Goal: Task Accomplishment & Management: Manage account settings

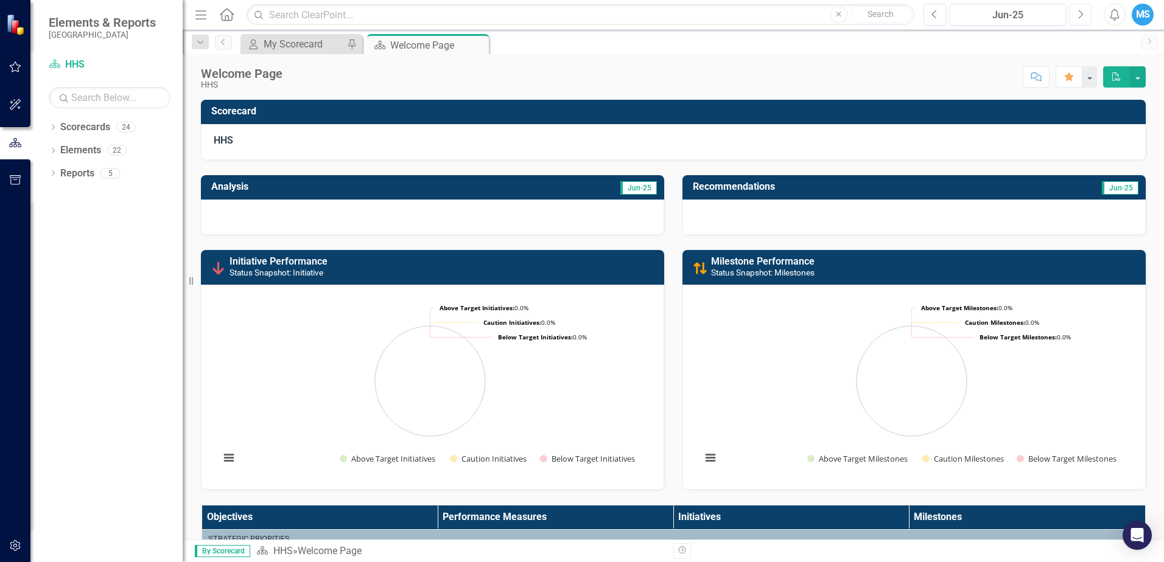
click at [1079, 14] on icon "Next" at bounding box center [1080, 14] width 7 height 11
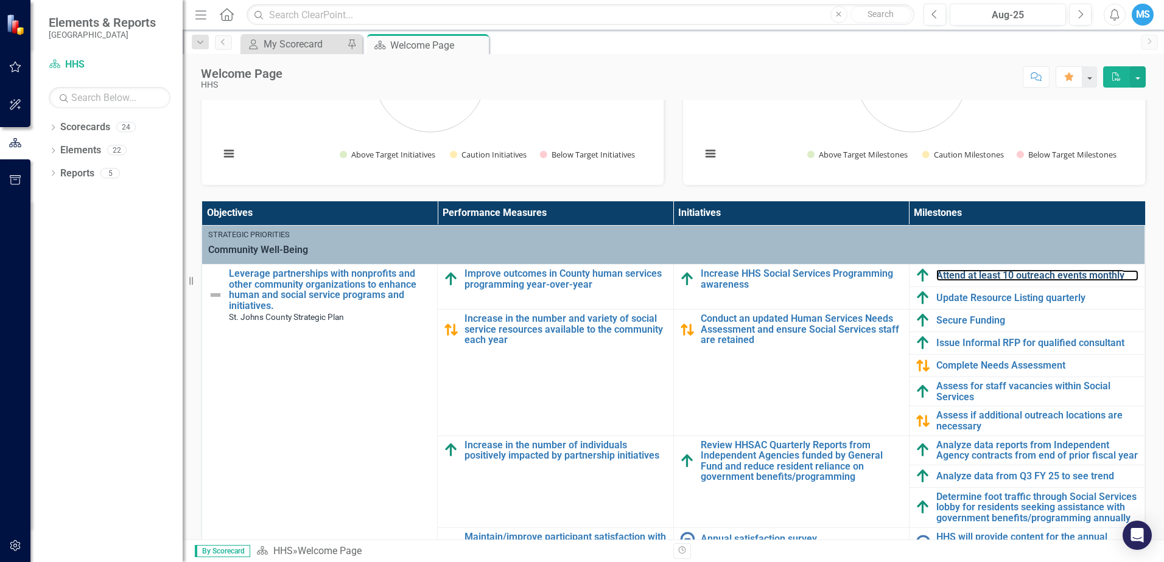
click at [981, 276] on link "Attend at least 10 outreach events monthly" at bounding box center [1037, 275] width 202 height 11
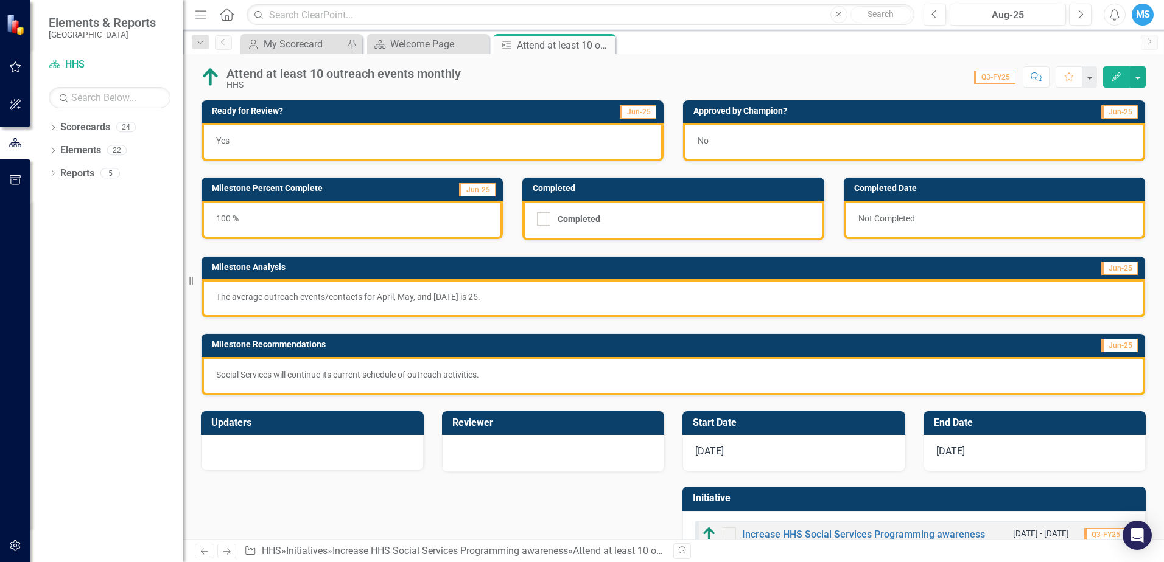
drag, startPoint x: 393, startPoint y: 296, endPoint x: 526, endPoint y: 298, distance: 133.3
click at [526, 298] on p "The average outreach events/contacts for April, May, and [DATE] is 25." at bounding box center [673, 297] width 914 height 12
click at [420, 140] on div "Yes" at bounding box center [432, 142] width 462 height 38
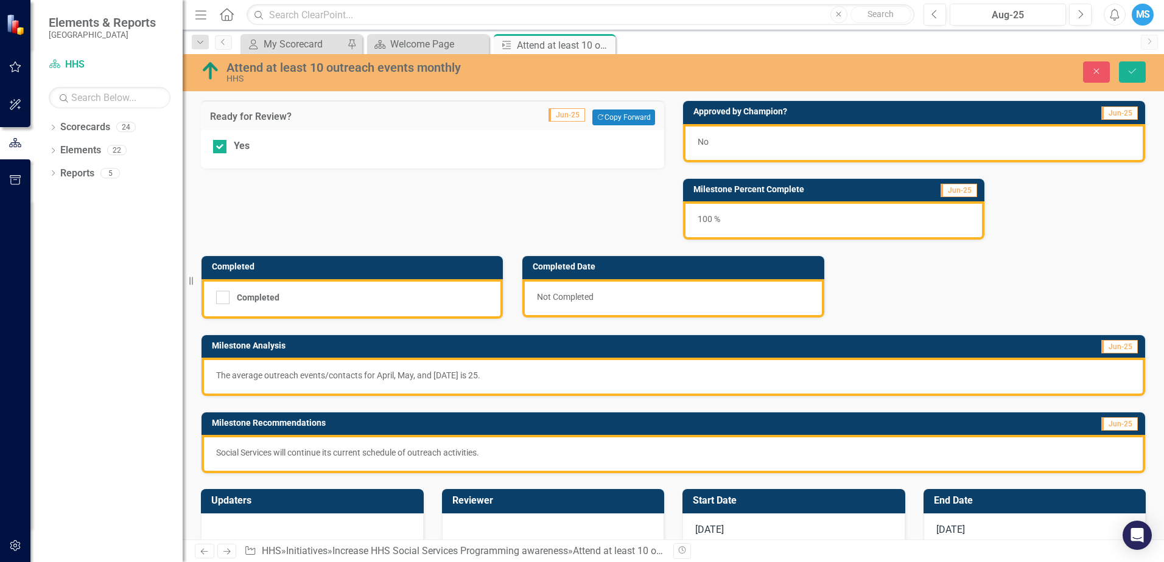
click at [832, 211] on div "100 %" at bounding box center [833, 220] width 301 height 38
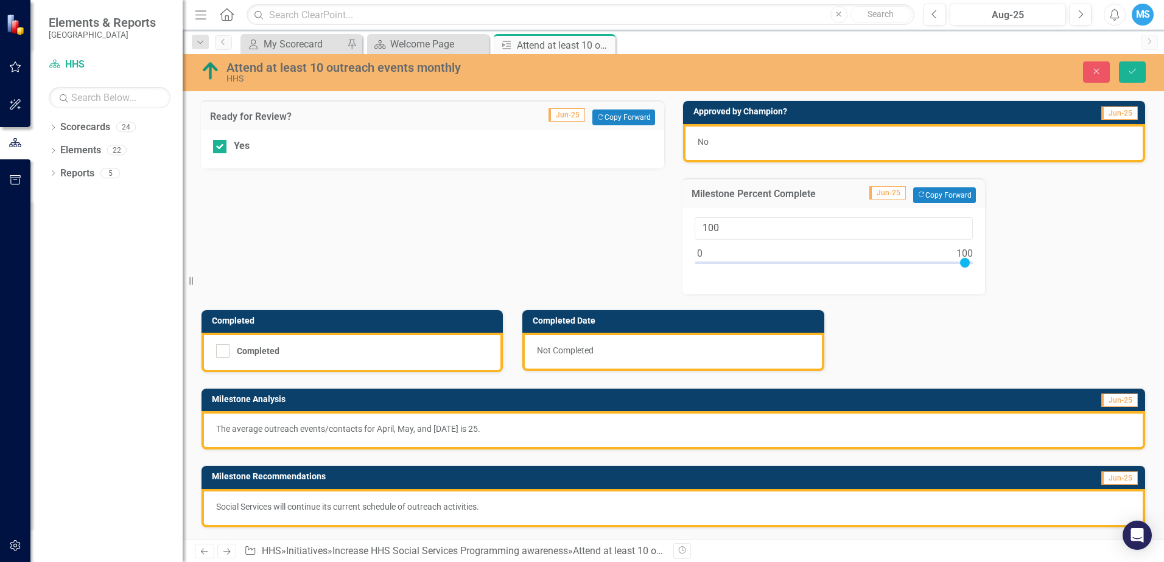
click at [816, 133] on div "No" at bounding box center [914, 143] width 462 height 38
click at [813, 142] on div "No" at bounding box center [914, 143] width 462 height 38
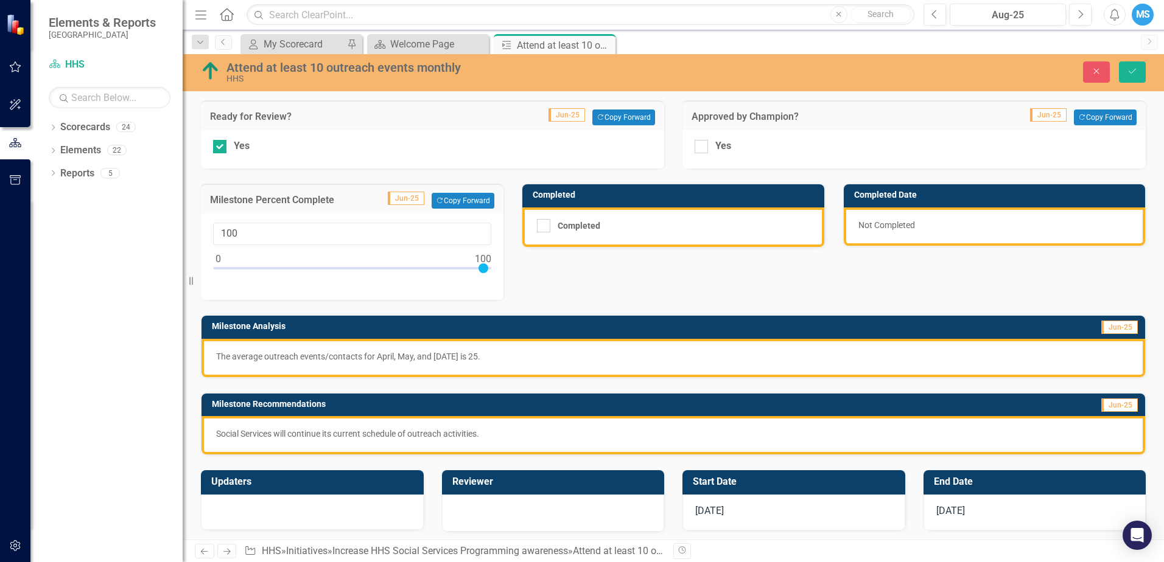
click at [736, 277] on div "Ready for Review? Jun-25 Copy Forward Copy Forward Yes Approved by [PERSON_NAME…" at bounding box center [673, 270] width 963 height 370
click at [765, 276] on div "Ready for Review? Jun-25 Copy Forward Copy Forward Yes Approved by [PERSON_NAME…" at bounding box center [673, 270] width 963 height 370
click at [460, 363] on div "The average outreach events/contacts for April, May, and [DATE] is 25." at bounding box center [672, 358] width 943 height 38
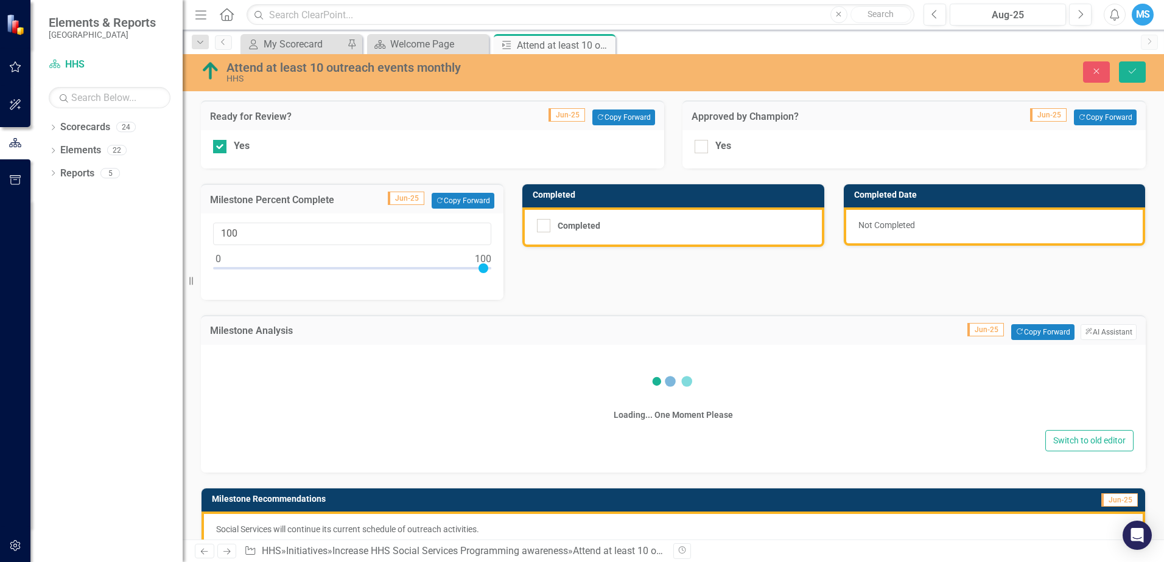
click at [851, 291] on div "Ready for Review? Jun-25 Copy Forward Copy Forward Yes Approved by [PERSON_NAME…" at bounding box center [673, 317] width 963 height 465
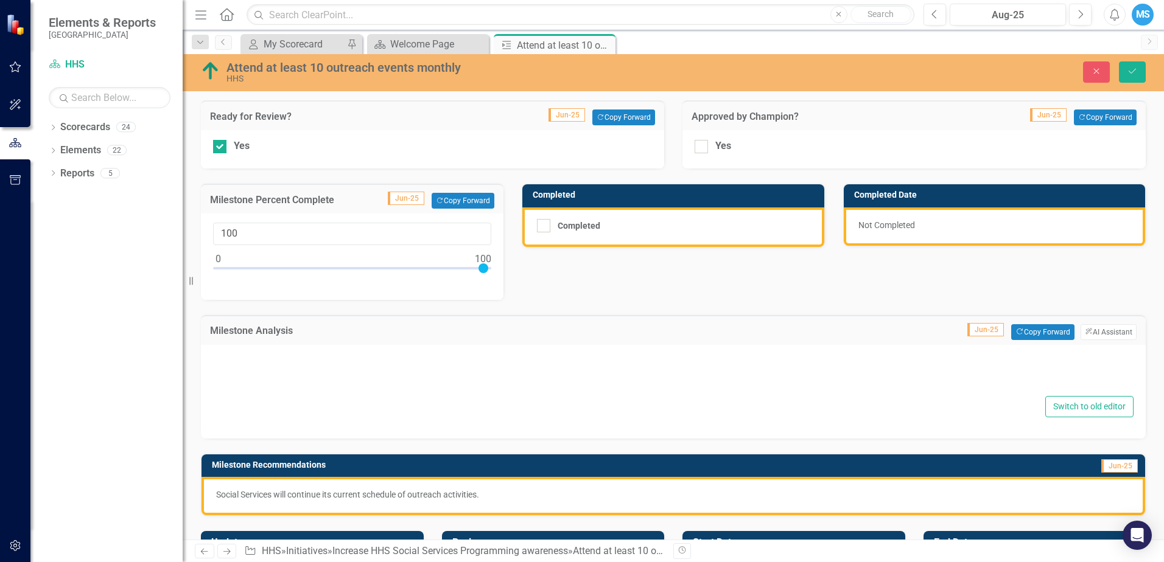
type textarea "<p>The average outreach events/contacts for April, May, and [DATE] is 25.&nbsp;…"
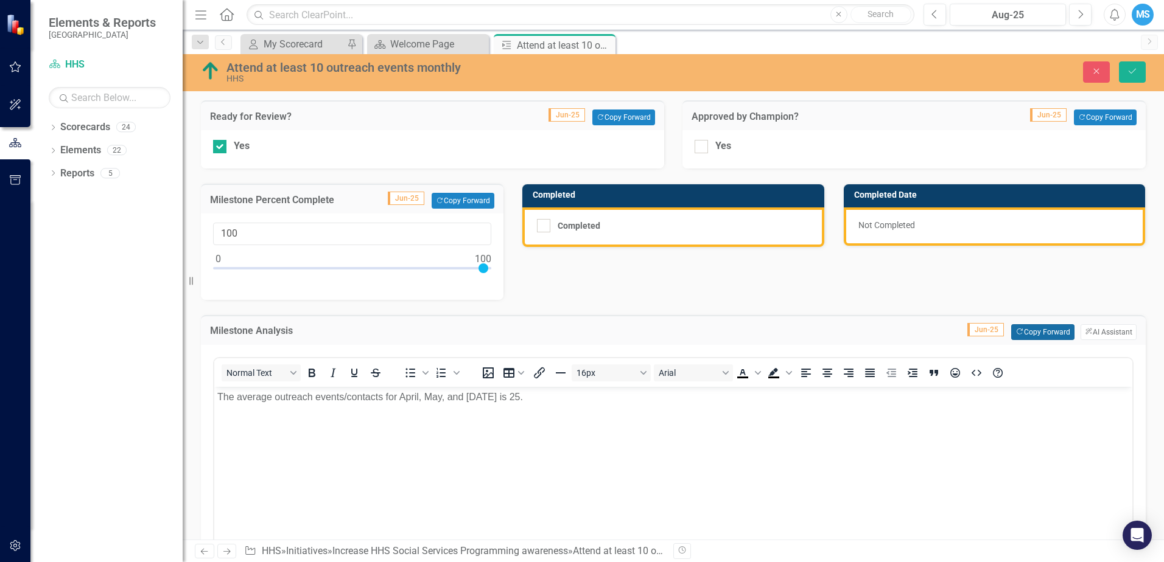
click at [1016, 330] on icon "button" at bounding box center [1018, 331] width 5 height 5
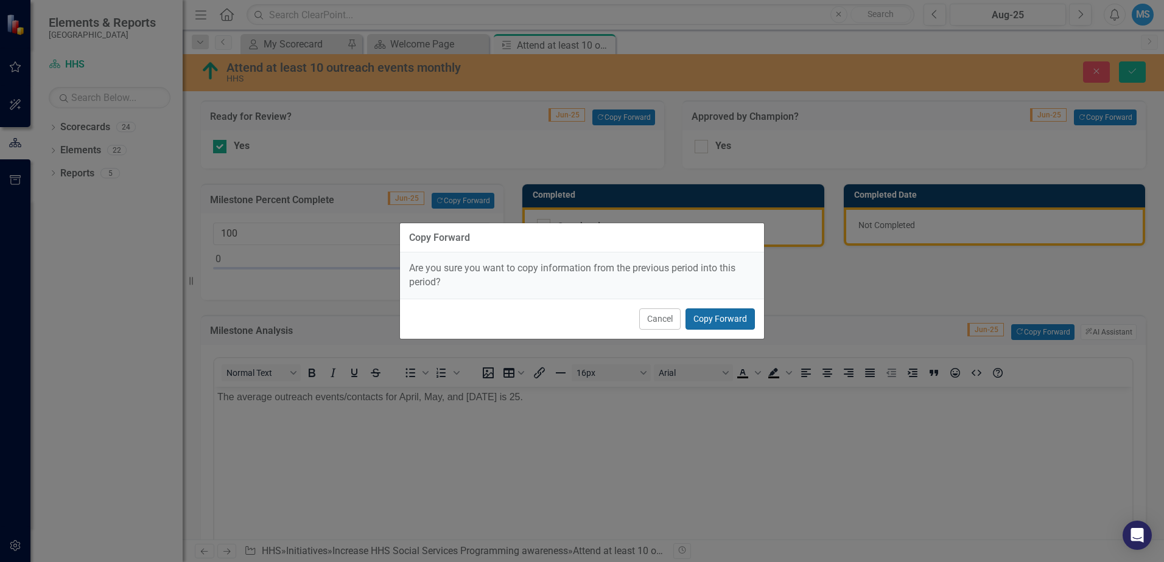
click at [722, 315] on button "Copy Forward" at bounding box center [719, 319] width 69 height 21
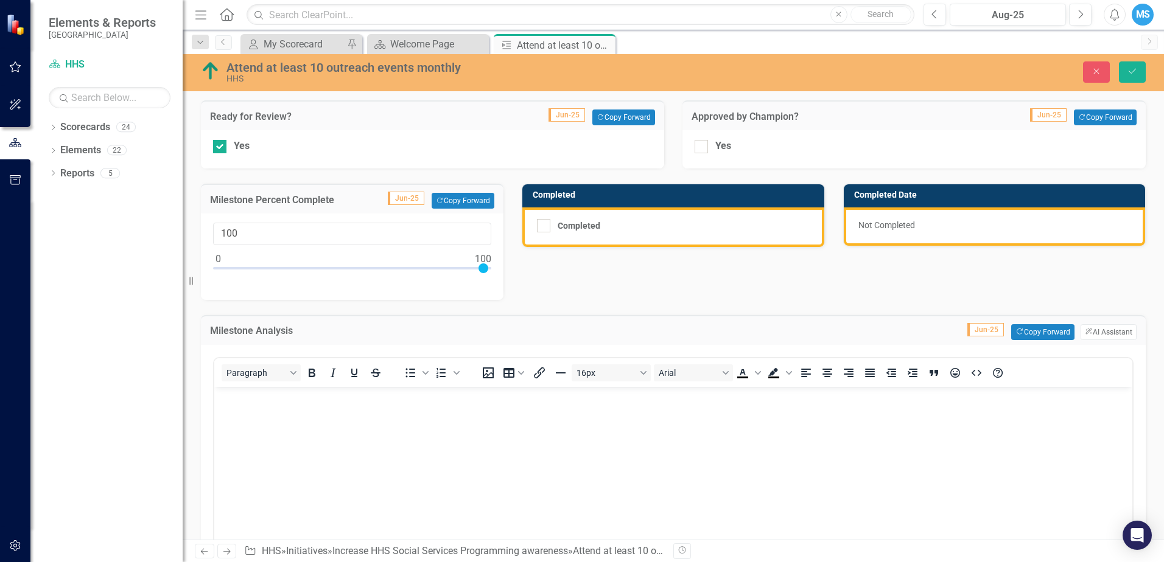
click at [691, 455] on body "Rich Text Area. Press ALT-0 for help." at bounding box center [673, 478] width 918 height 183
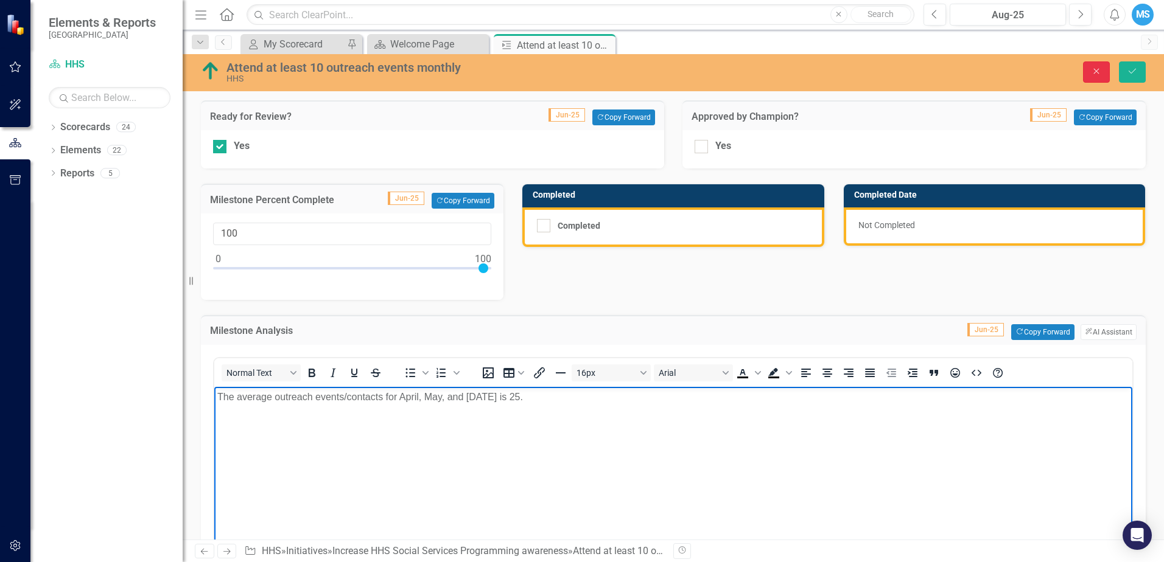
click at [1106, 74] on button "Close" at bounding box center [1096, 71] width 27 height 21
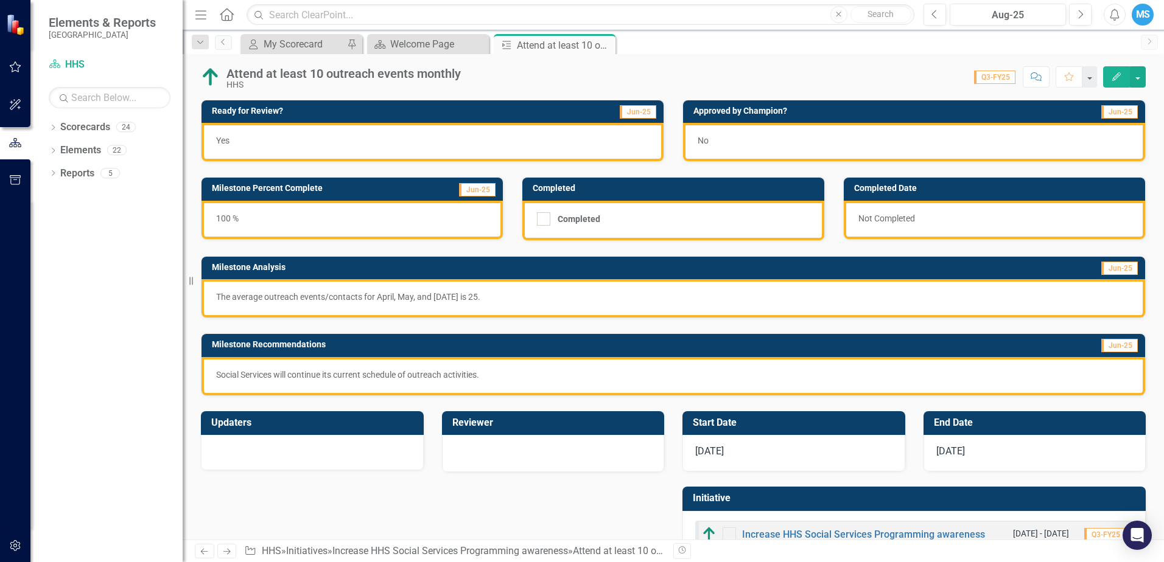
click at [932, 78] on div "Score: N/A Q3-FY25 Completed Comment Favorite Edit" at bounding box center [806, 76] width 679 height 21
click at [1004, 80] on span "Q3-FY25" at bounding box center [994, 77] width 41 height 13
click at [1116, 77] on icon "Edit" at bounding box center [1116, 76] width 11 height 9
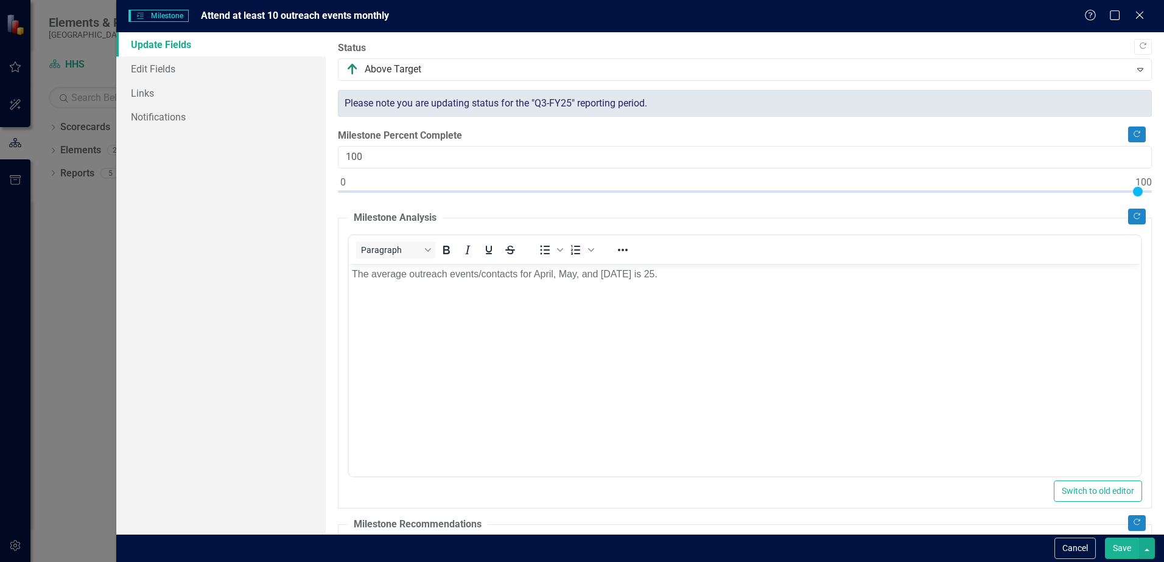
click at [1148, 10] on div "Help Maximize Close" at bounding box center [1118, 16] width 68 height 14
click at [1141, 15] on icon "Close" at bounding box center [1139, 15] width 12 height 10
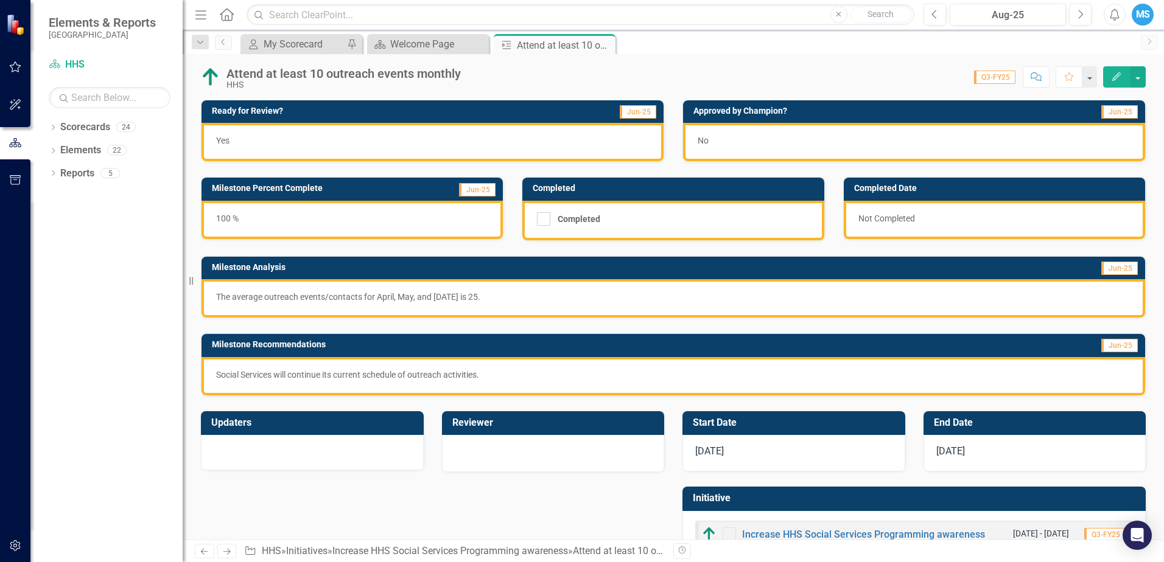
click at [610, 141] on div "Yes" at bounding box center [432, 142] width 462 height 38
click at [0, 0] on icon "Close" at bounding box center [0, 0] width 0 height 0
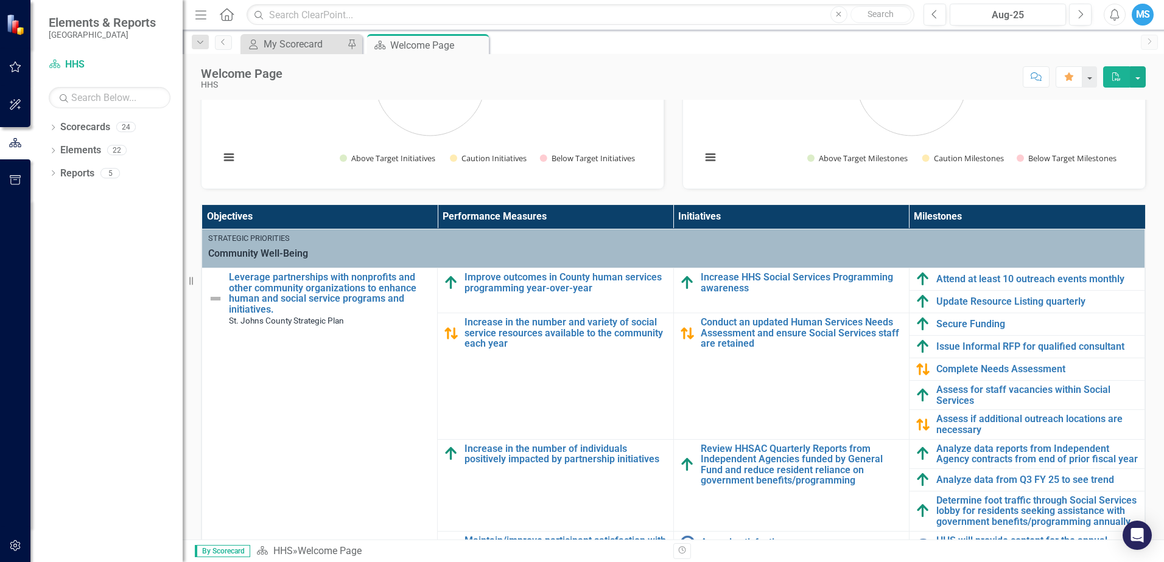
scroll to position [304, 0]
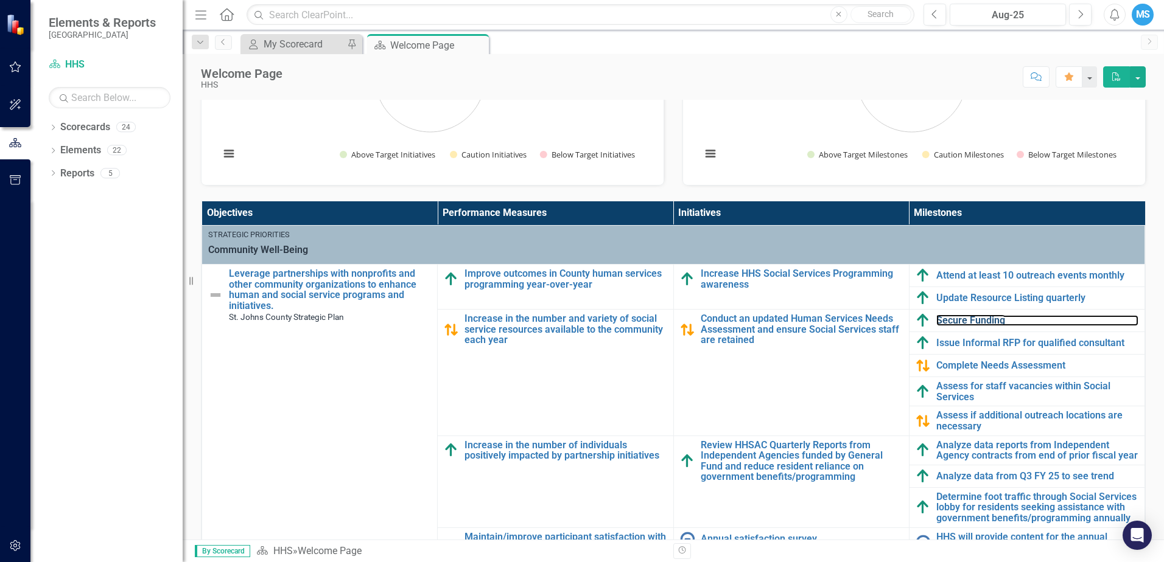
click at [979, 324] on link "Secure Funding" at bounding box center [1037, 320] width 202 height 11
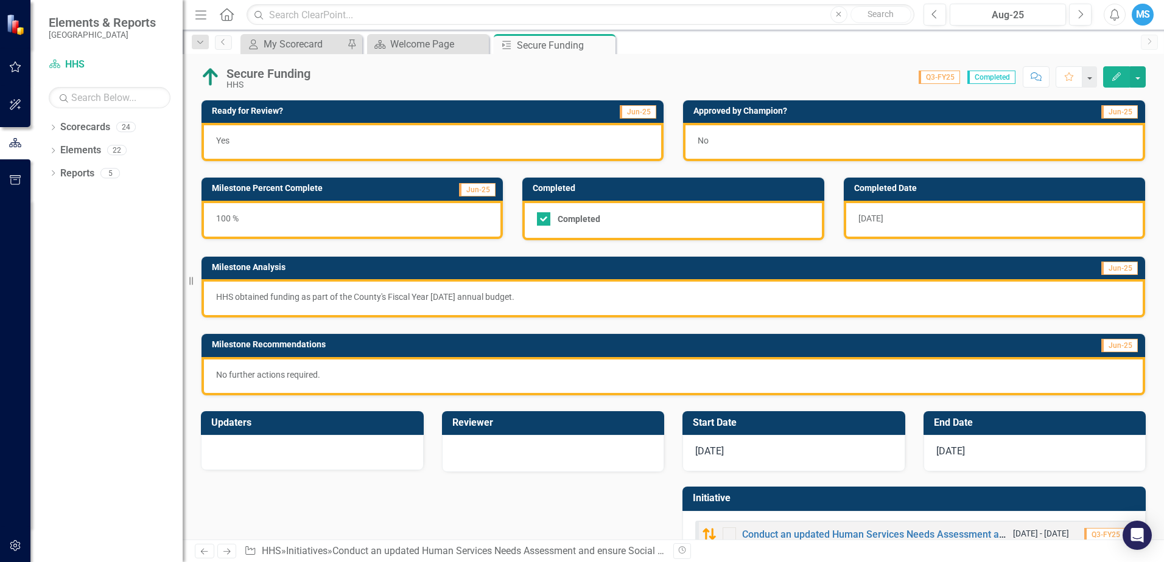
drag, startPoint x: 424, startPoint y: 293, endPoint x: 558, endPoint y: 299, distance: 134.1
click at [558, 299] on p "HHS obtained funding as part of the County's Fiscal Year [DATE] annual budget." at bounding box center [673, 297] width 914 height 12
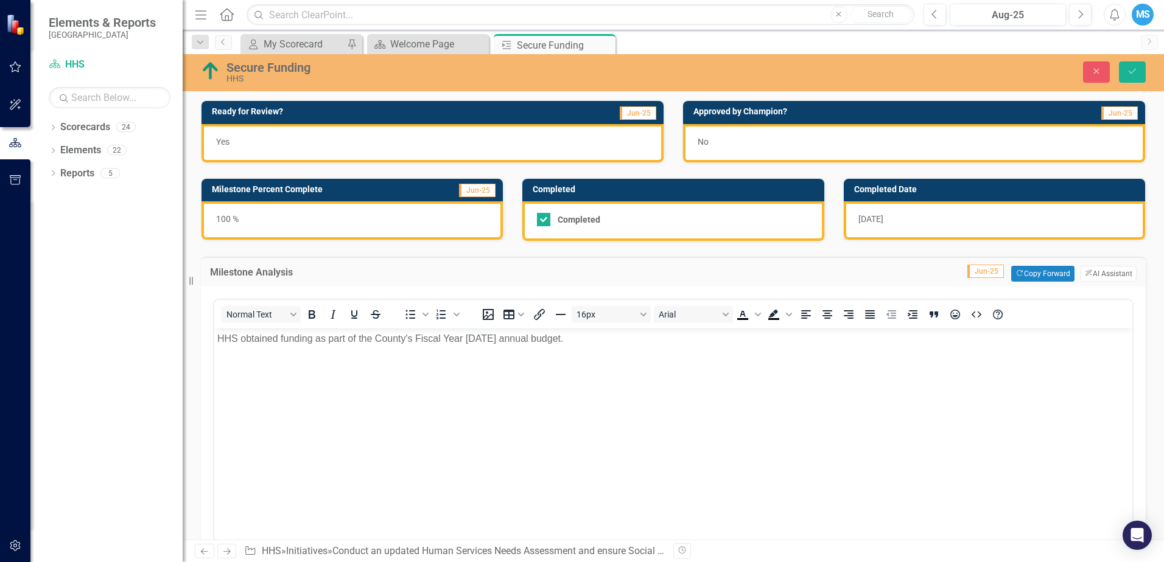
click at [977, 271] on span "Jun-25" at bounding box center [985, 271] width 37 height 13
click at [663, 327] on div "Normal Text To open the popup, press Shift+Enter To open the popup, press Shift…" at bounding box center [673, 314] width 918 height 29
click at [684, 270] on td "Jun-25 Copy Forward Copy Forward ClearPoint AI AI Assistant" at bounding box center [825, 274] width 622 height 16
click at [1102, 74] on icon "Close" at bounding box center [1096, 71] width 11 height 9
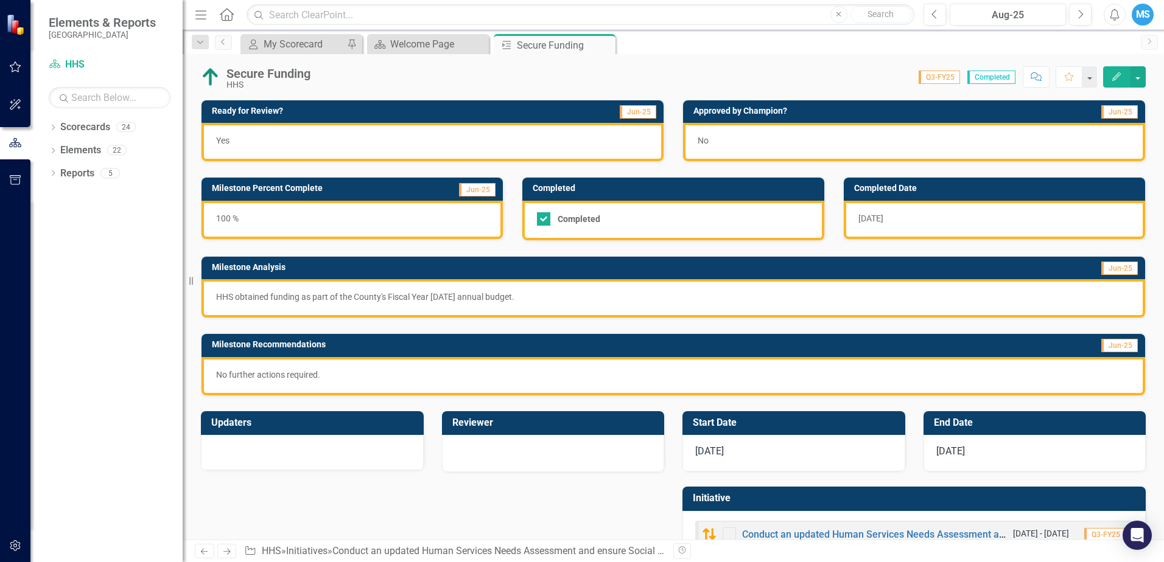
click at [0, 0] on div "Close" at bounding box center [0, 0] width 0 height 0
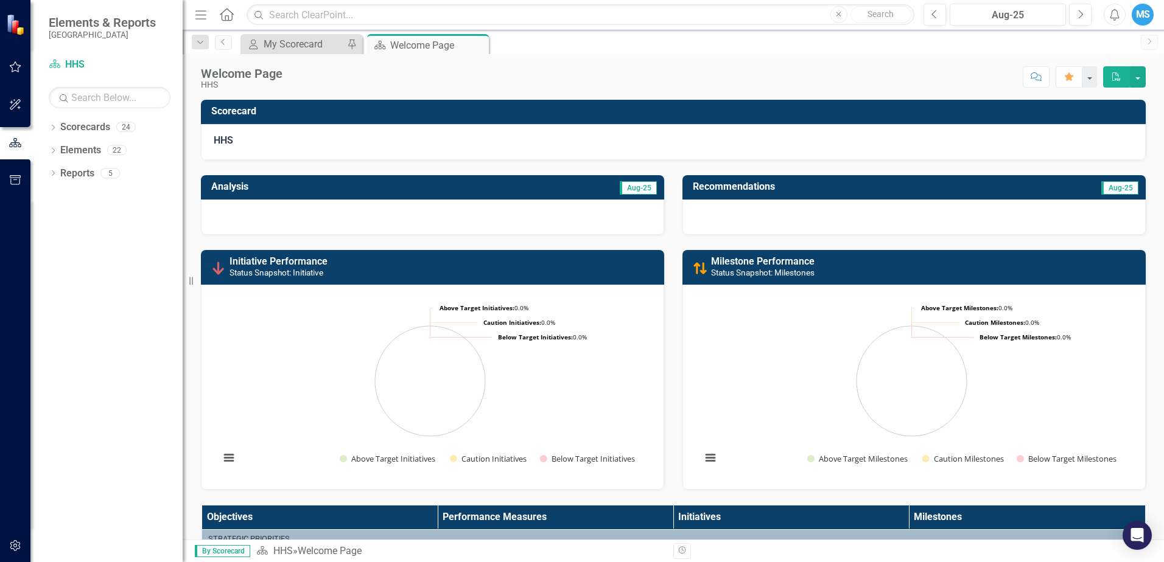
click at [0, 0] on icon "Close" at bounding box center [0, 0] width 0 height 0
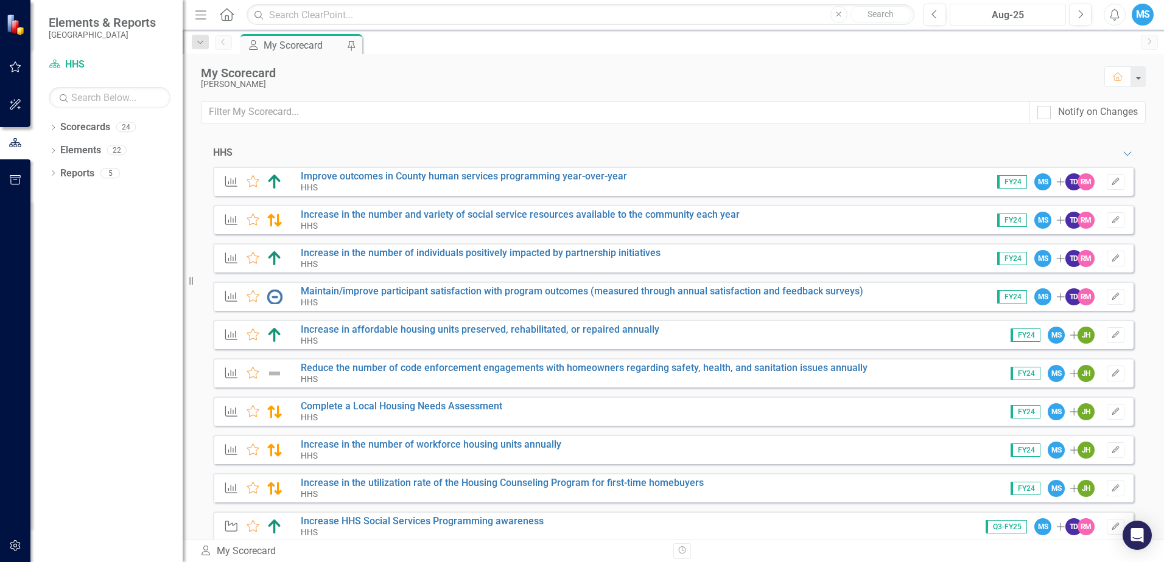
click at [1036, 13] on div "Aug-25" at bounding box center [1008, 15] width 108 height 15
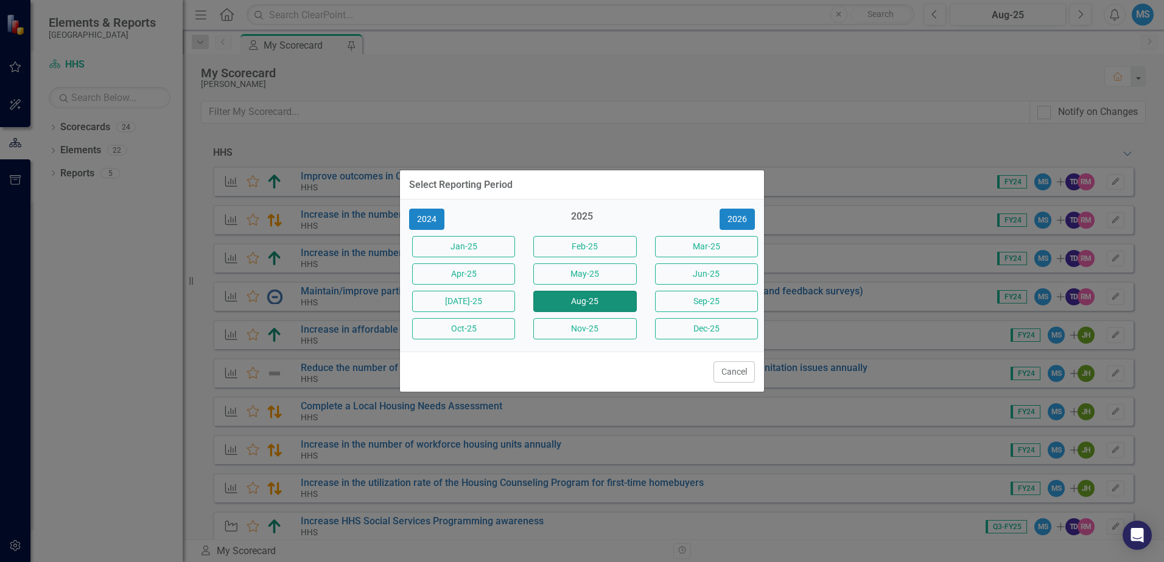
click at [600, 301] on button "Aug-25" at bounding box center [584, 301] width 103 height 21
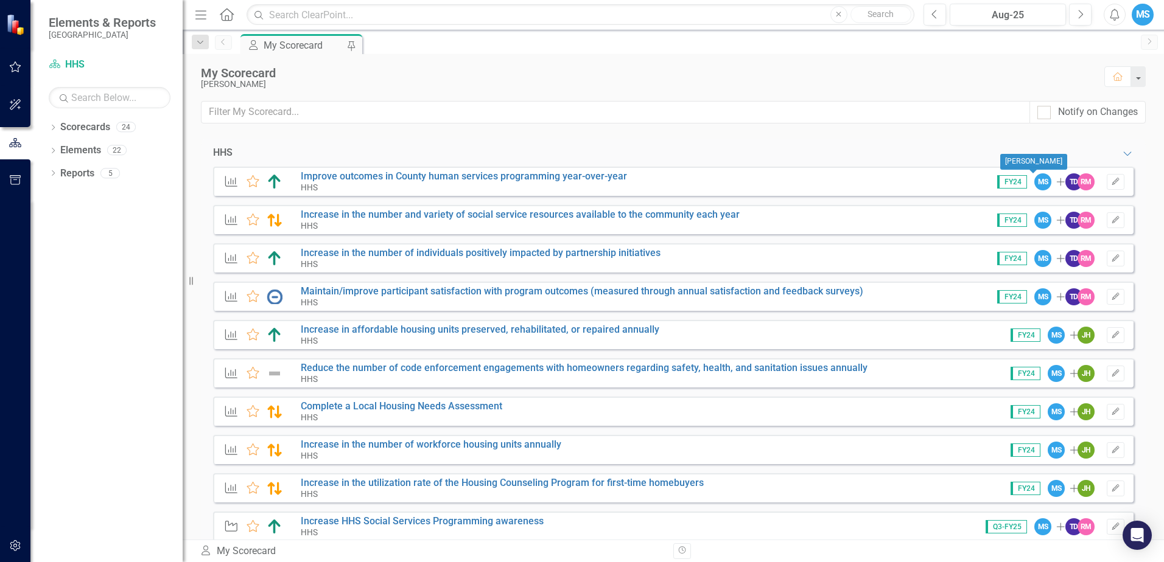
click at [786, 164] on div "HHS Expanded" at bounding box center [673, 153] width 945 height 29
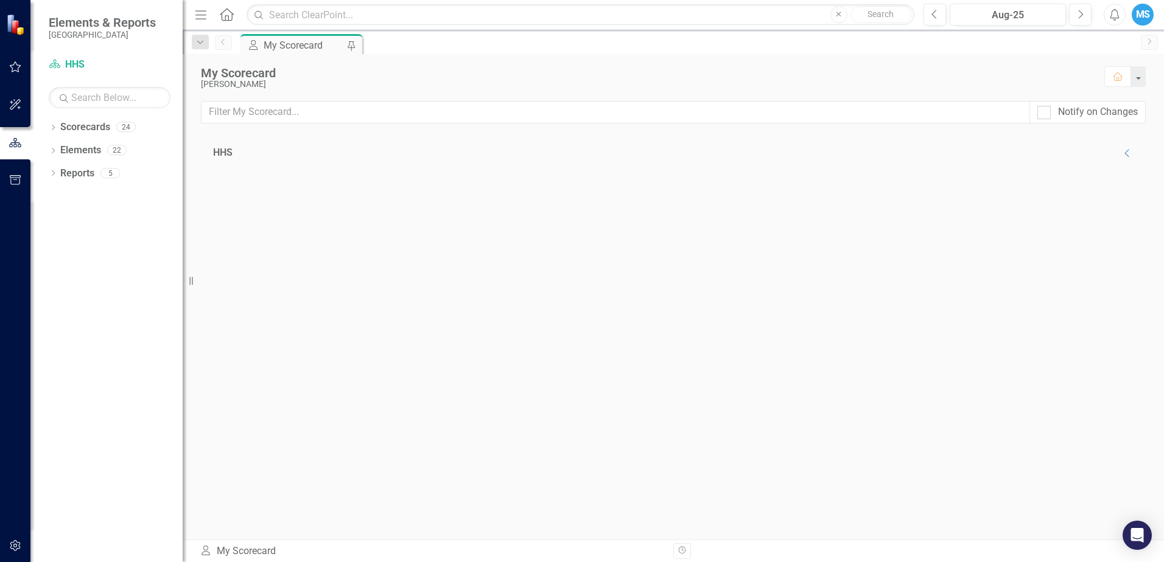
click at [590, 178] on div "HHS Collapse Performance Measure Favorite Improve outcomes in County human serv…" at bounding box center [673, 339] width 945 height 401
click at [1128, 154] on icon "Collapse" at bounding box center [1127, 154] width 12 height 10
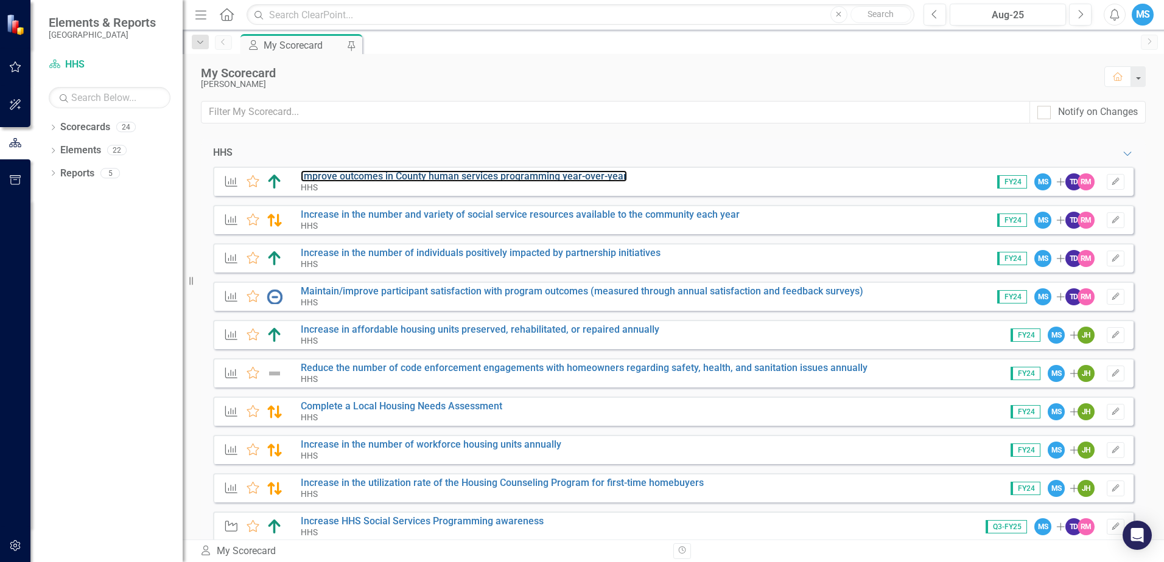
click at [551, 178] on link "Improve outcomes in County human services programming year-over-year" at bounding box center [464, 176] width 326 height 12
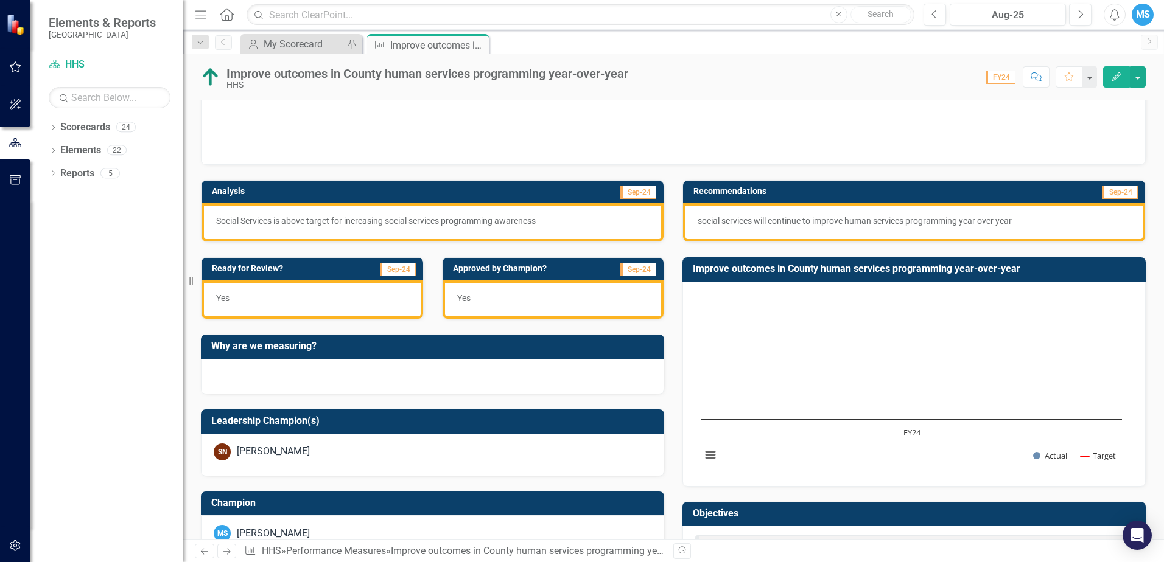
scroll to position [13, 0]
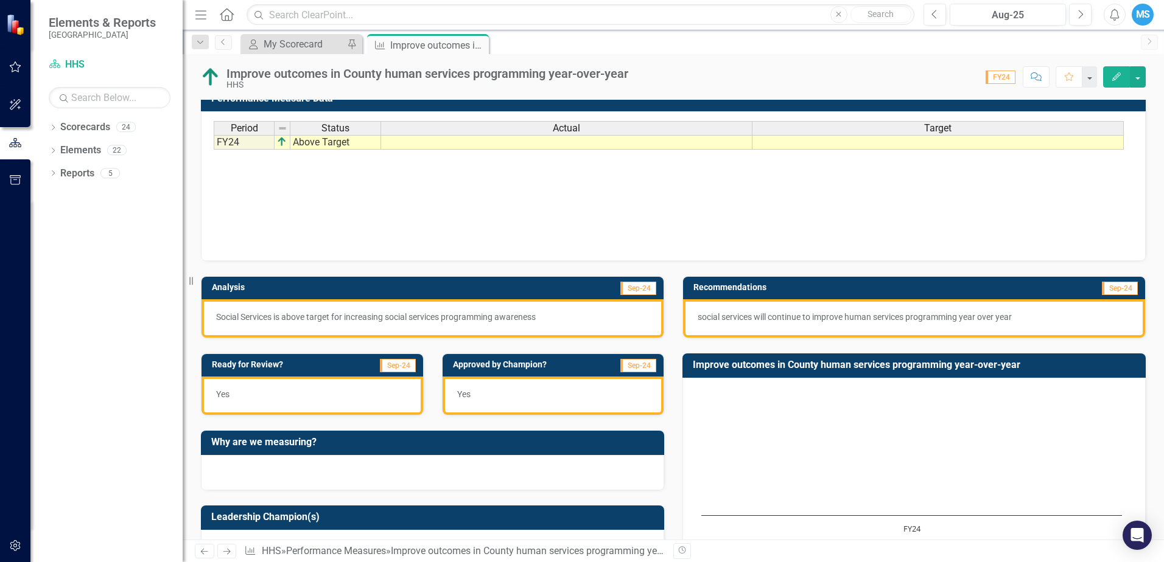
click at [537, 368] on h3 "Approved by Champion?" at bounding box center [526, 364] width 147 height 9
click at [525, 385] on div "Yes" at bounding box center [553, 396] width 222 height 38
click at [0, 0] on icon "Close" at bounding box center [0, 0] width 0 height 0
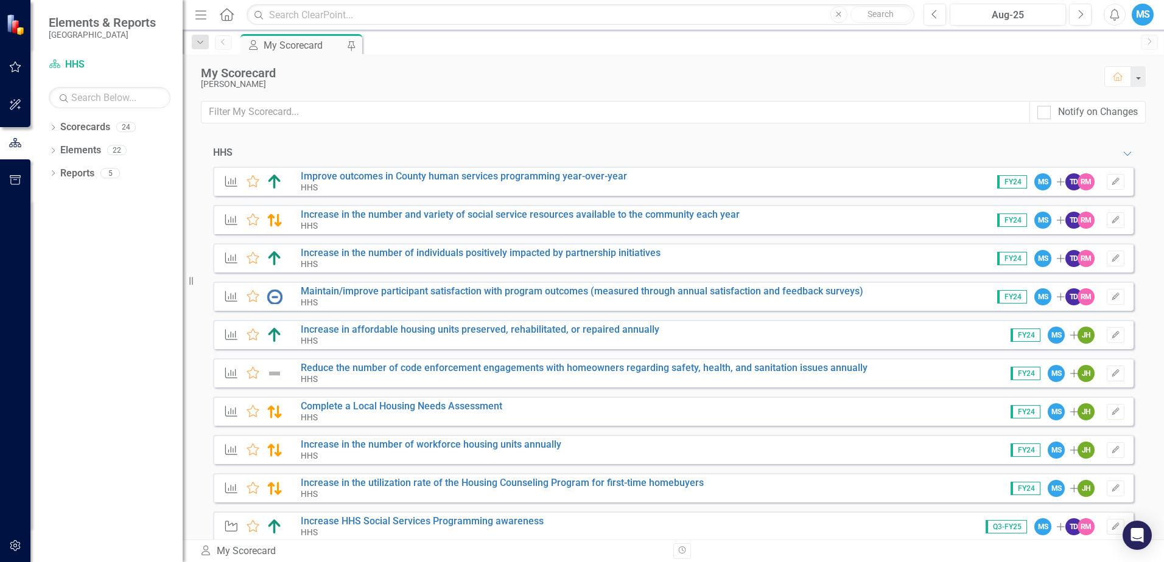
click at [88, 127] on link "Scorecards" at bounding box center [85, 128] width 50 height 14
click at [20, 65] on icon "button" at bounding box center [15, 67] width 13 height 10
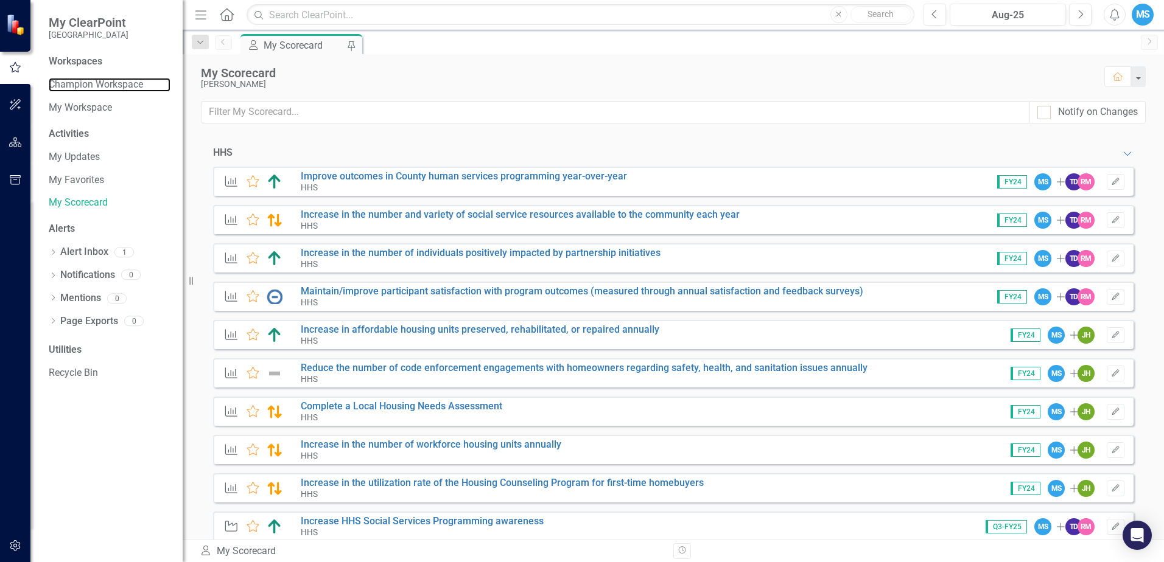
click at [82, 84] on link "Champion Workspace" at bounding box center [110, 85] width 122 height 14
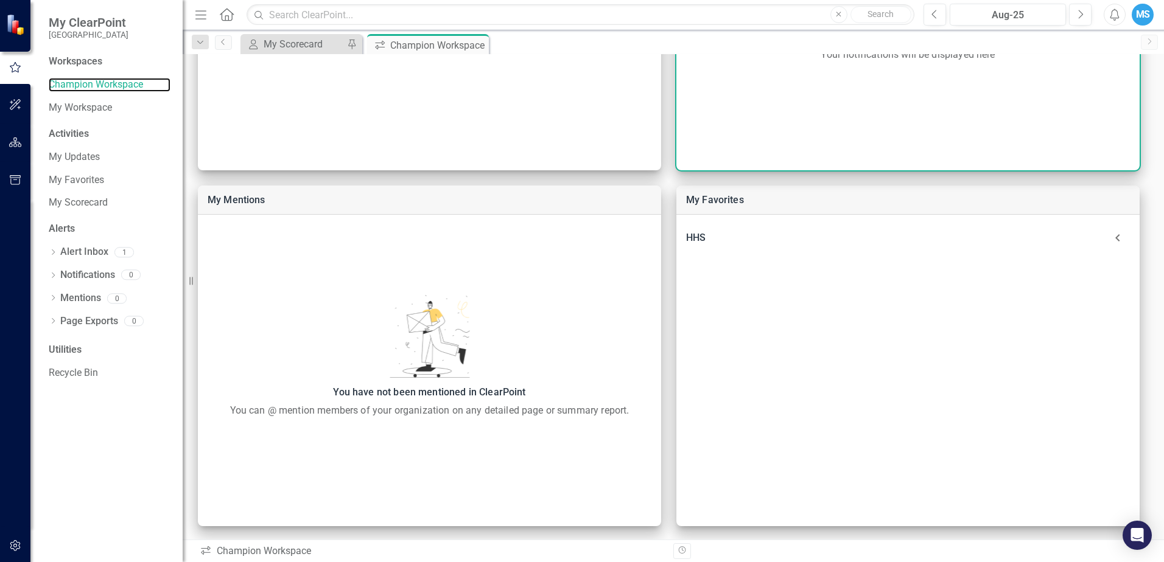
scroll to position [280, 0]
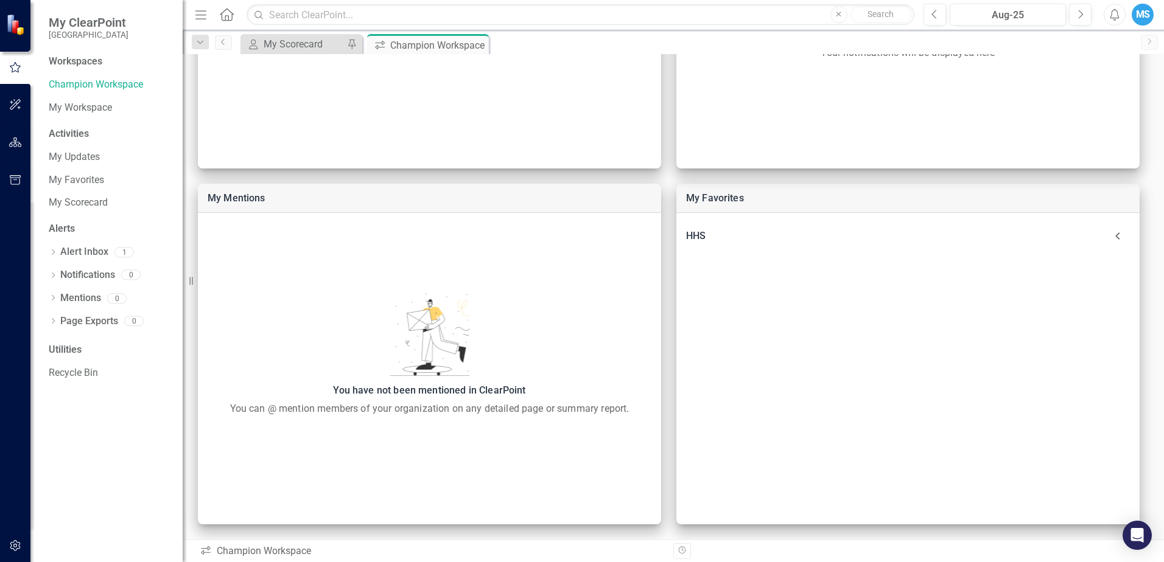
click at [100, 164] on div "My Updates" at bounding box center [110, 157] width 122 height 20
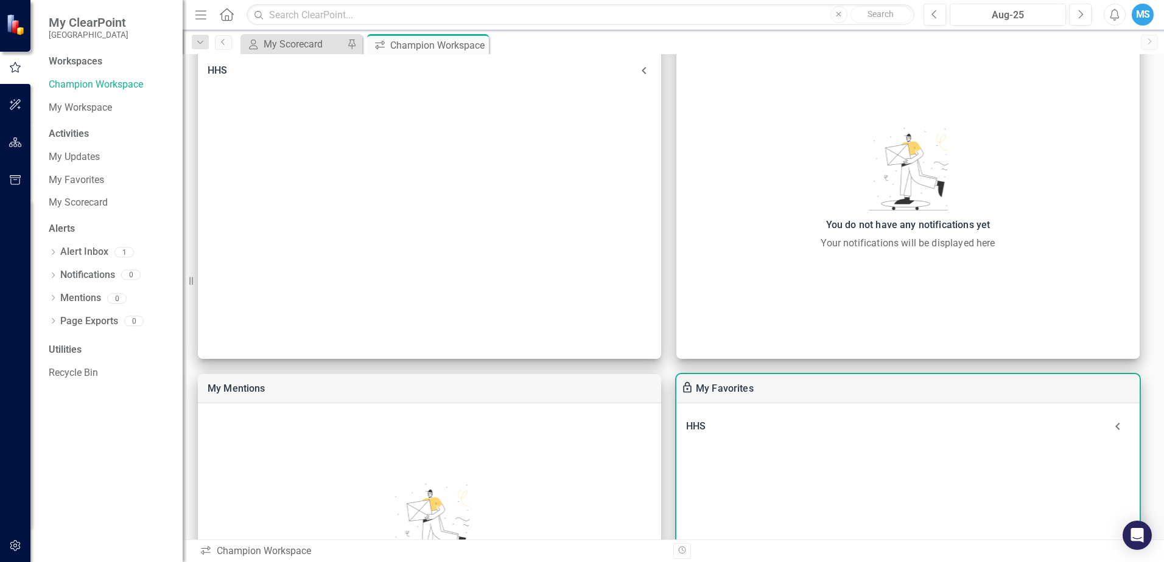
scroll to position [158, 0]
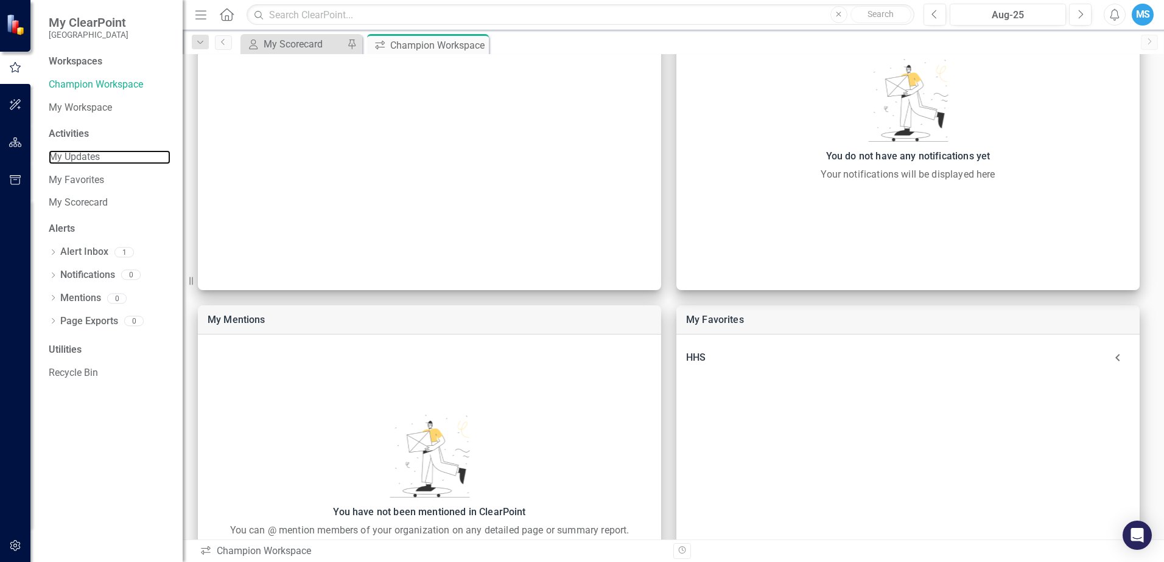
click at [87, 163] on link "My Updates" at bounding box center [110, 157] width 122 height 14
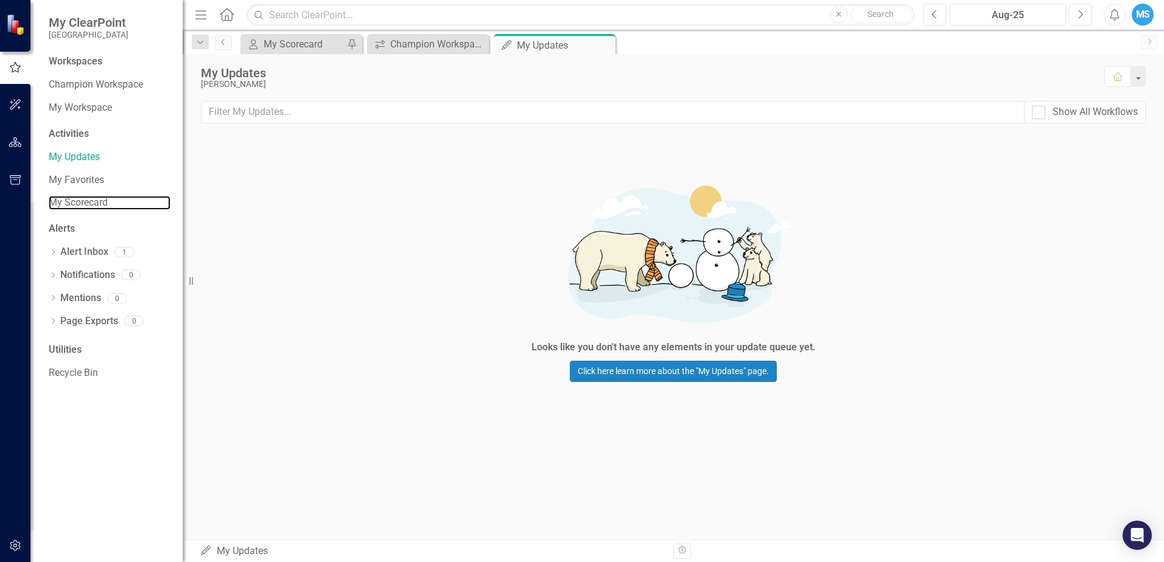
click at [91, 210] on link "My Scorecard" at bounding box center [110, 203] width 122 height 14
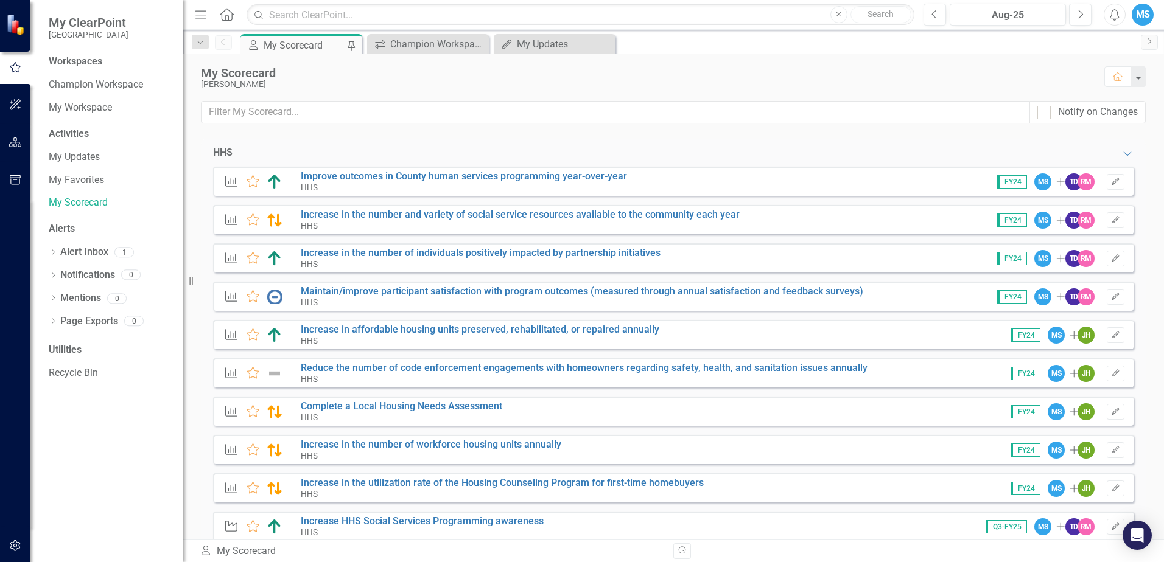
click at [1109, 186] on button "Edit" at bounding box center [1115, 182] width 18 height 16
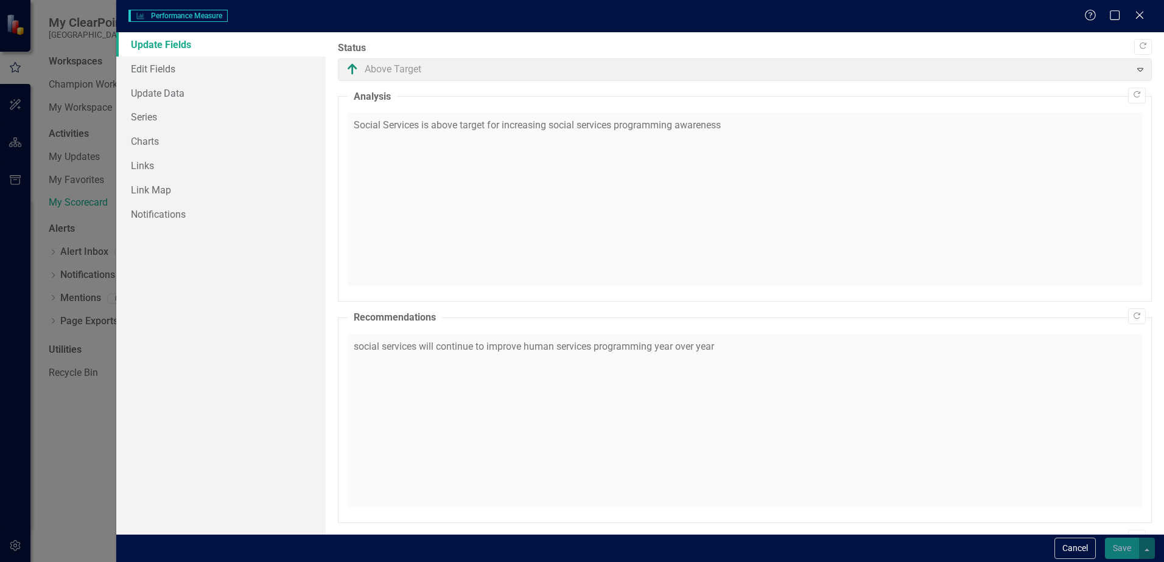
checkbox input "true"
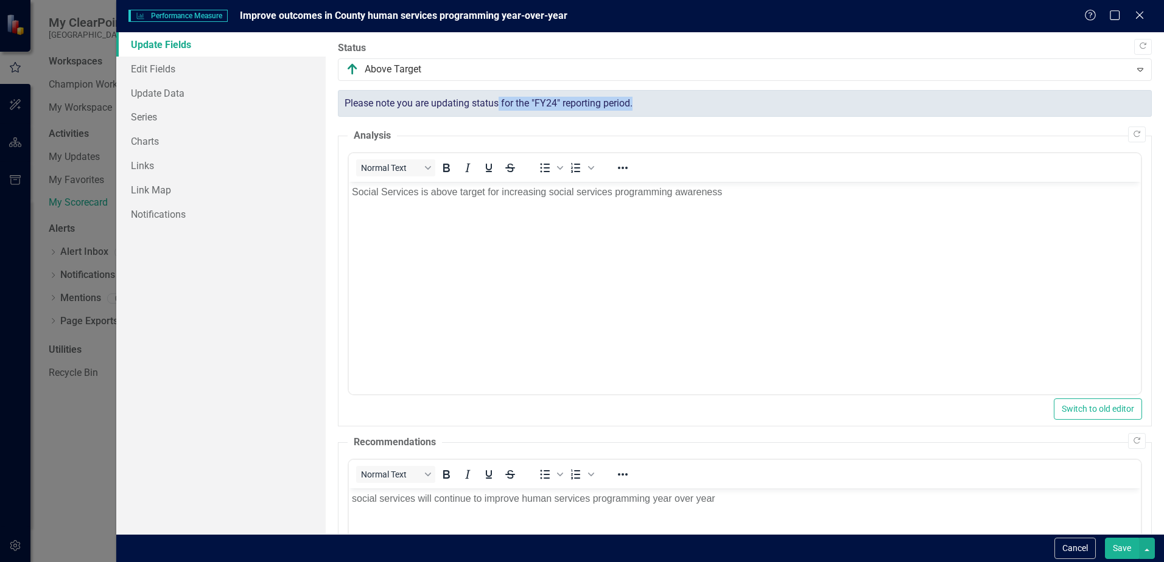
drag, startPoint x: 498, startPoint y: 102, endPoint x: 704, endPoint y: 99, distance: 205.1
click at [704, 99] on div "Please note you are updating status for the "FY24" reporting period." at bounding box center [745, 103] width 814 height 27
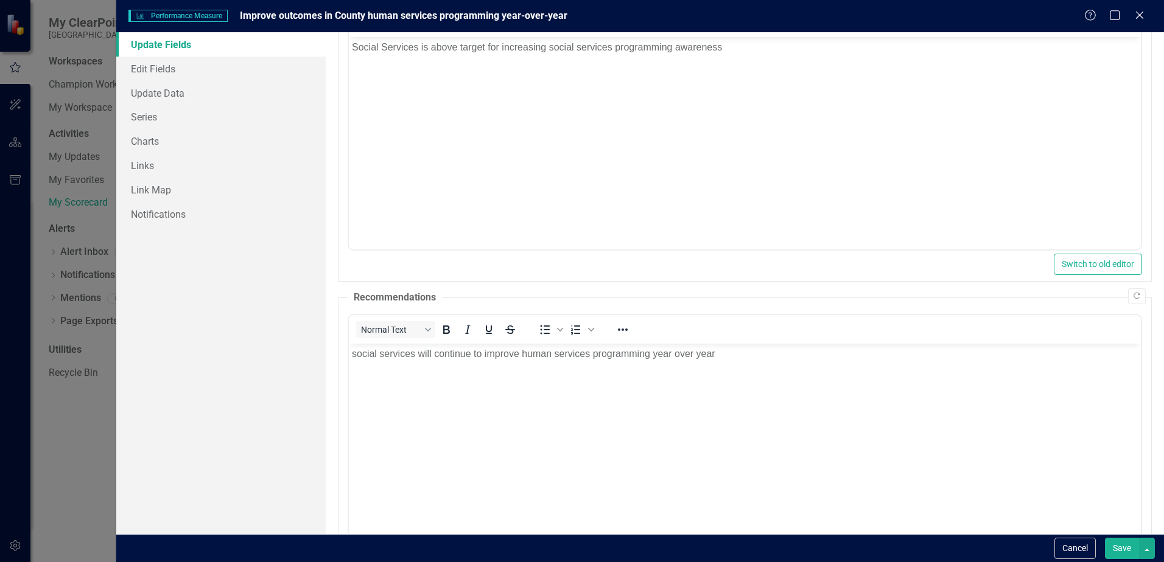
scroll to position [297, 0]
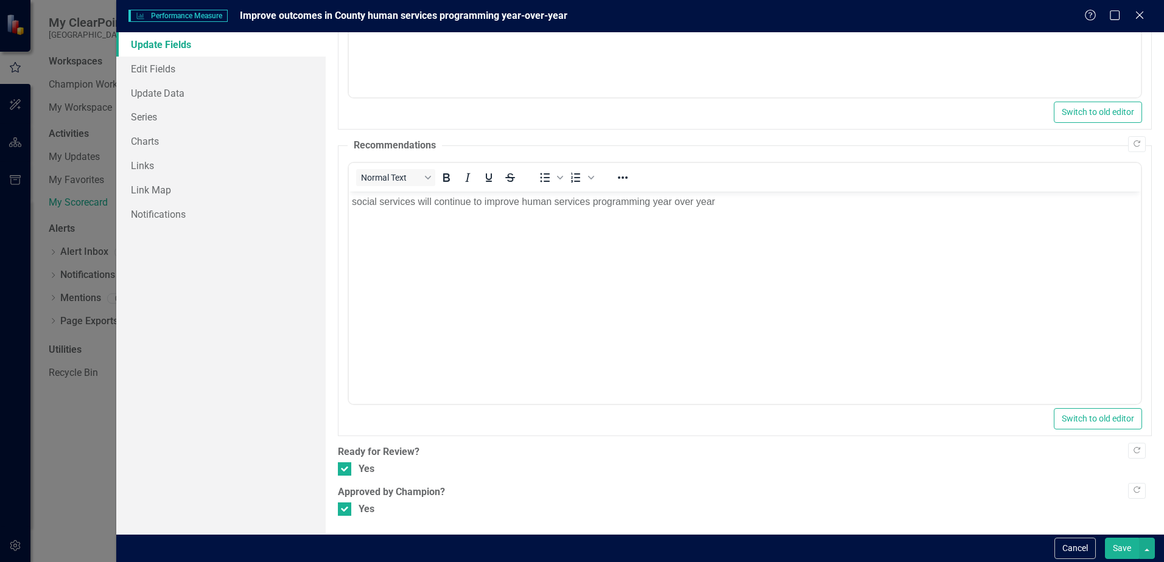
click at [1082, 556] on button "Cancel" at bounding box center [1074, 548] width 41 height 21
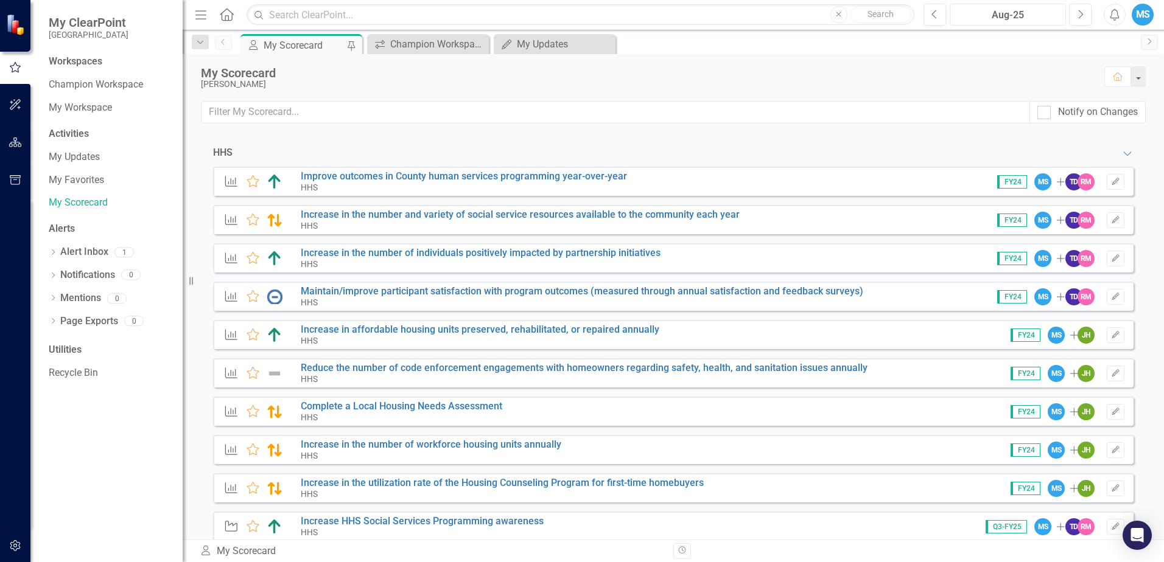
click at [1000, 15] on div "Aug-25" at bounding box center [1008, 15] width 108 height 15
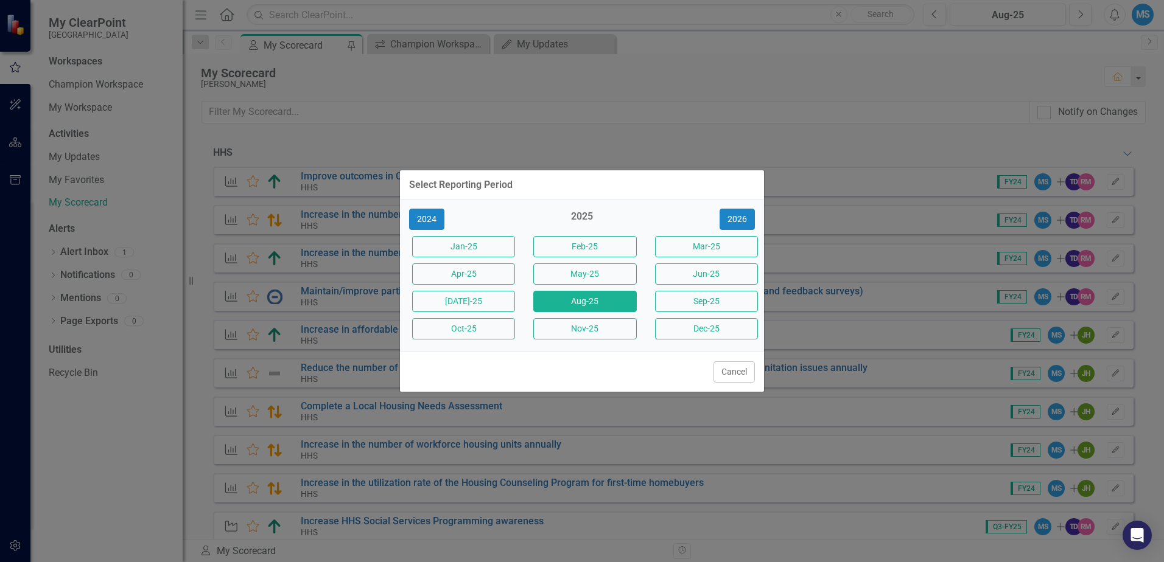
click at [738, 376] on button "Cancel" at bounding box center [733, 372] width 41 height 21
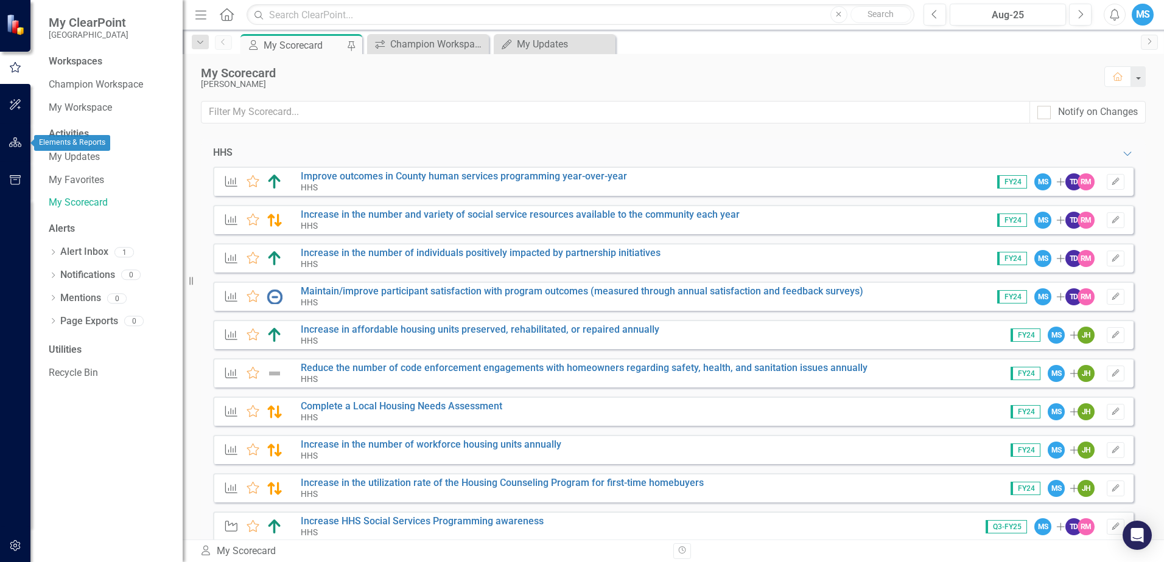
click at [13, 147] on icon "button" at bounding box center [15, 143] width 13 height 10
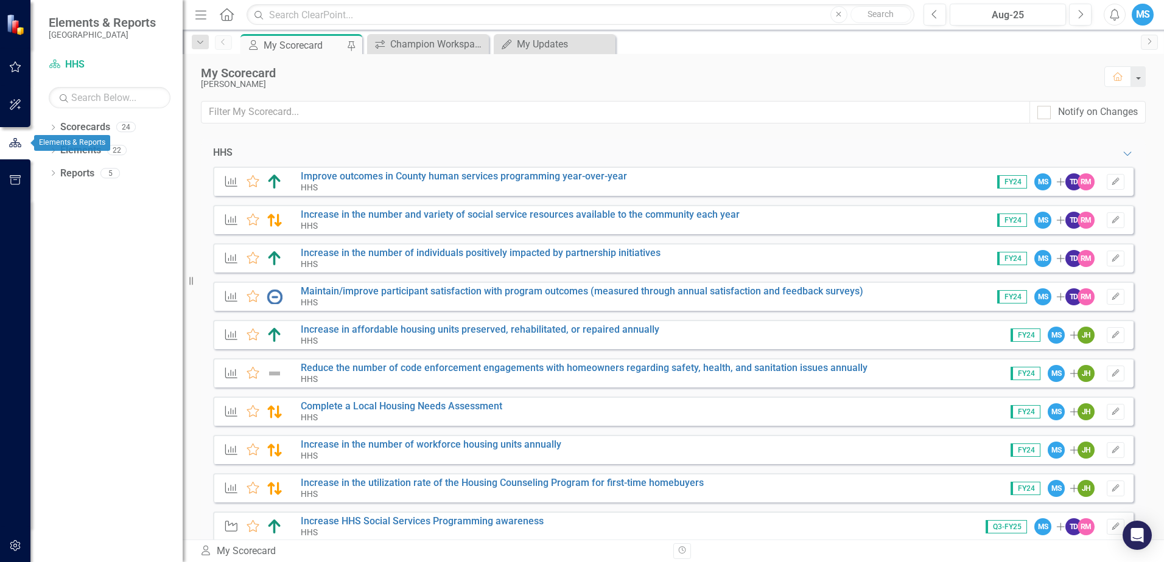
click at [9, 167] on div at bounding box center [15, 165] width 30 height 6
click at [12, 99] on button "button" at bounding box center [15, 106] width 27 height 26
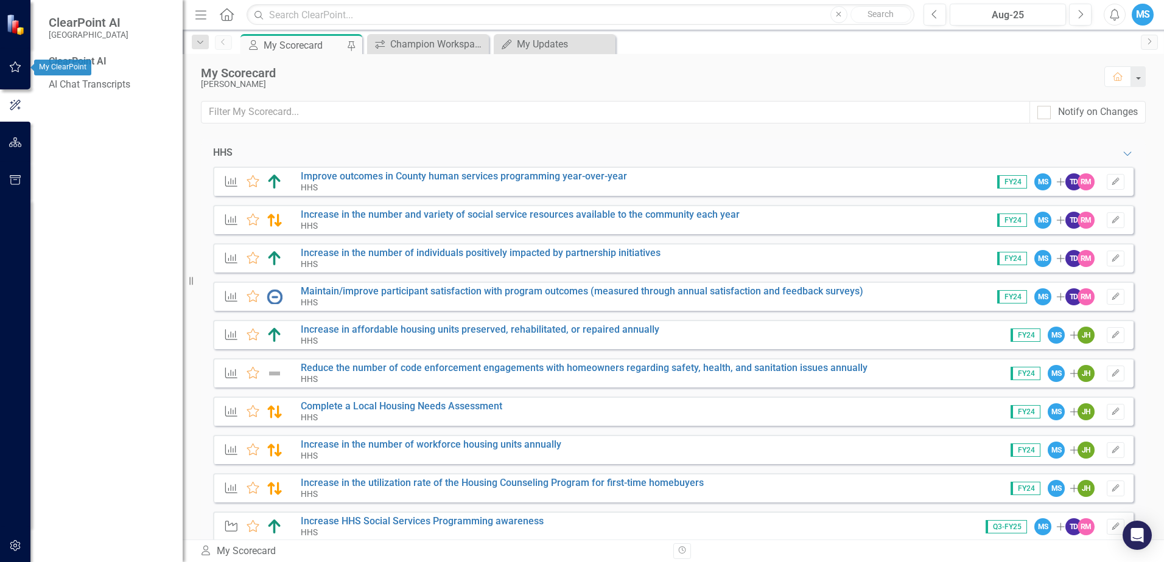
click at [12, 71] on icon "button" at bounding box center [16, 66] width 12 height 11
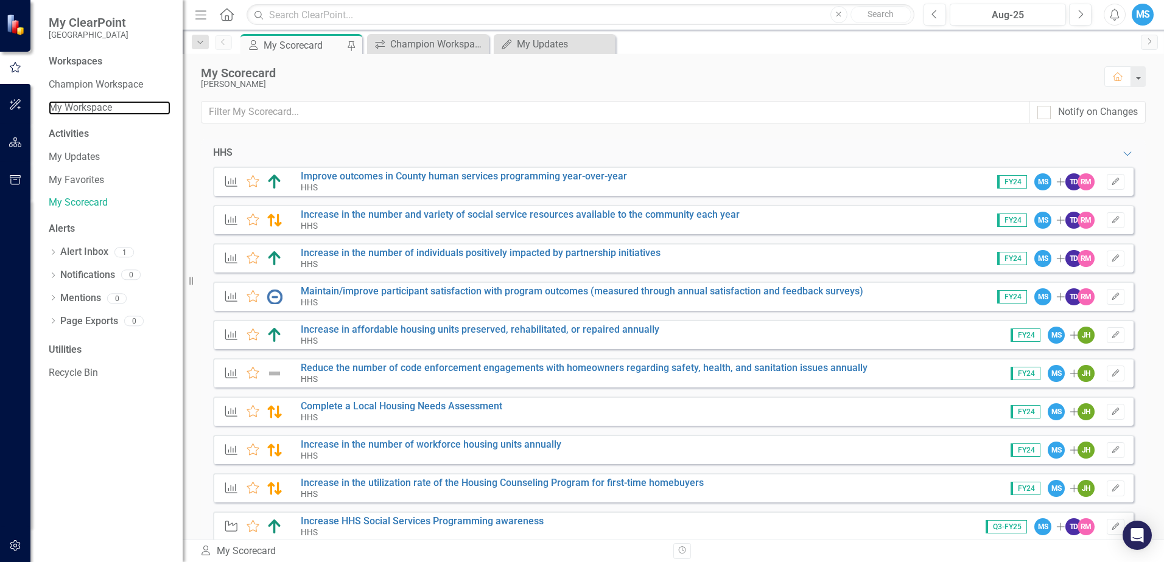
click at [125, 107] on link "My Workspace" at bounding box center [110, 108] width 122 height 14
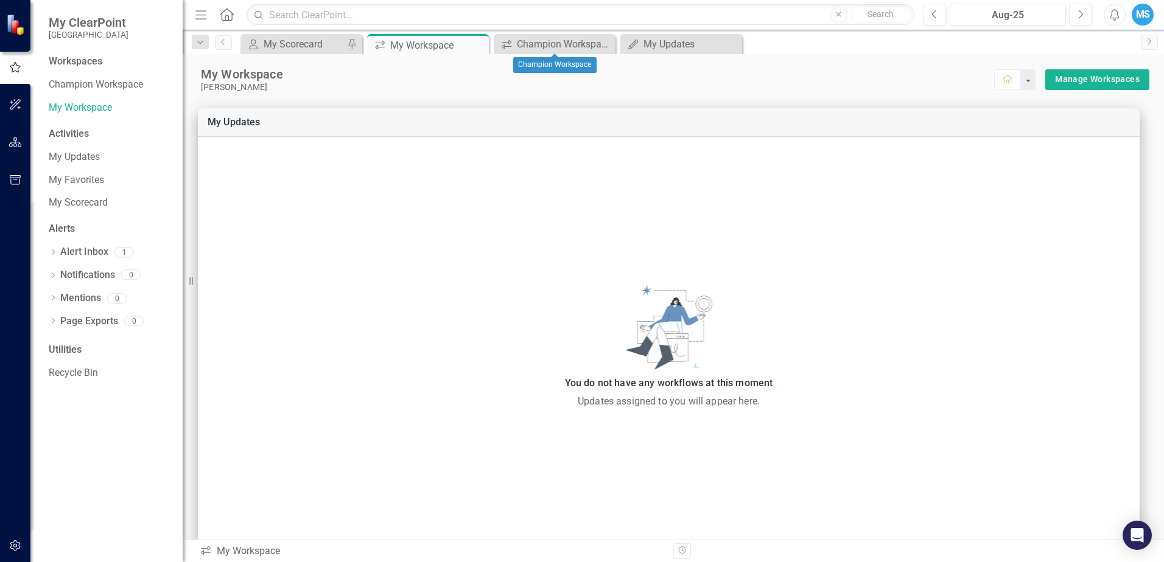
click at [0, 0] on icon "Close" at bounding box center [0, 0] width 0 height 0
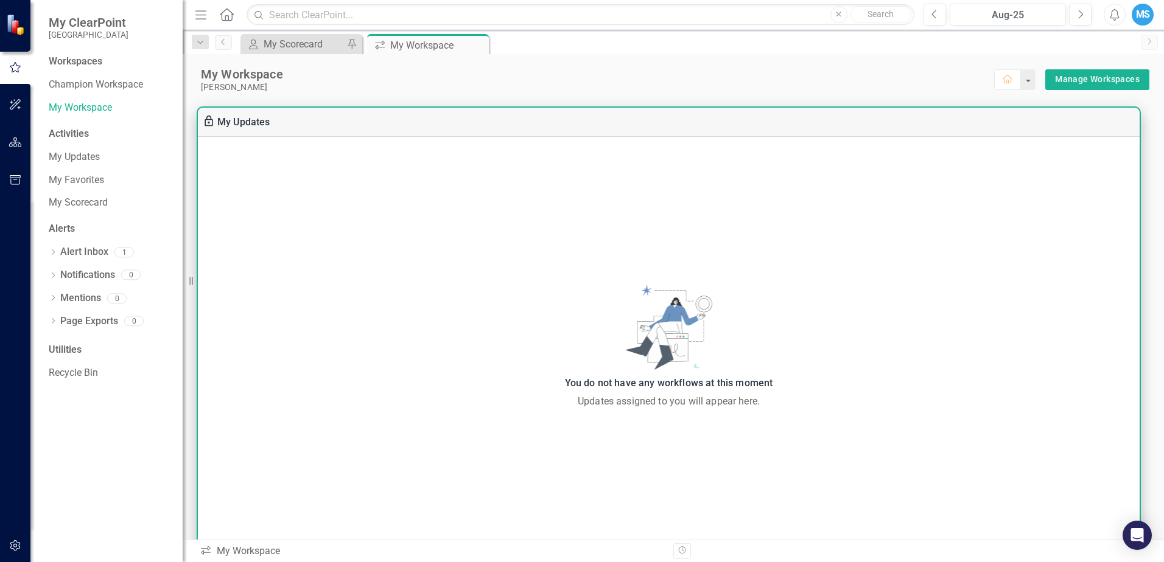
drag, startPoint x: 797, startPoint y: 444, endPoint x: 456, endPoint y: 260, distance: 386.9
click at [456, 260] on div "You do not have any workflows at this moment Updates assigned to you will appea…" at bounding box center [669, 346] width 942 height 419
drag, startPoint x: 456, startPoint y: 260, endPoint x: 837, endPoint y: 479, distance: 439.2
click at [837, 479] on div "You do not have any workflows at this moment Updates assigned to you will appea…" at bounding box center [669, 346] width 942 height 419
click at [534, 402] on div "Updates assigned to you will appear here." at bounding box center [668, 401] width 929 height 15
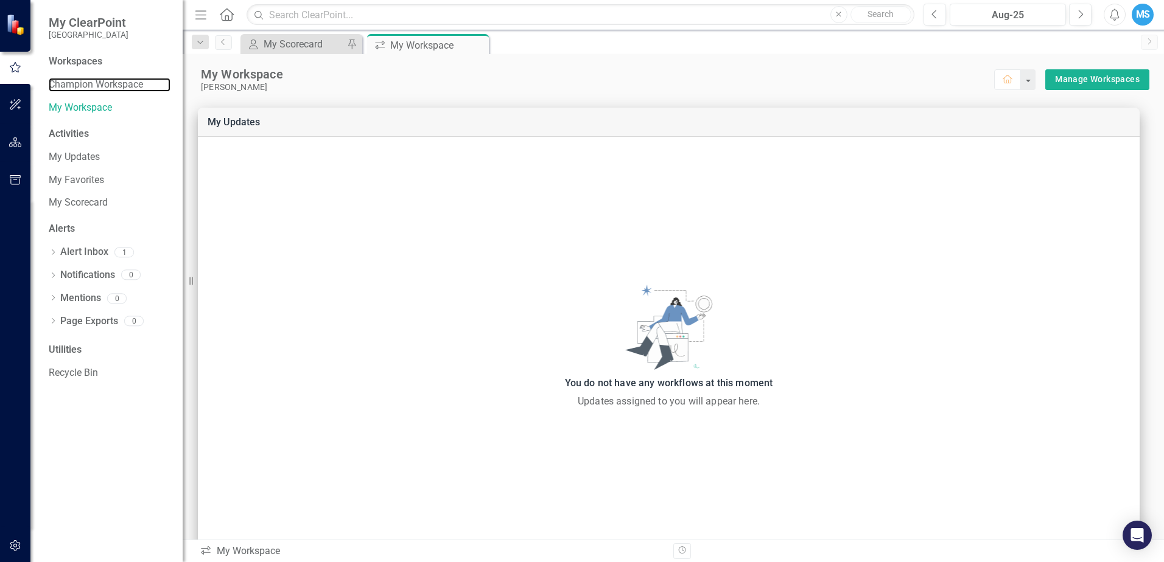
click at [86, 80] on link "Champion Workspace" at bounding box center [110, 85] width 122 height 14
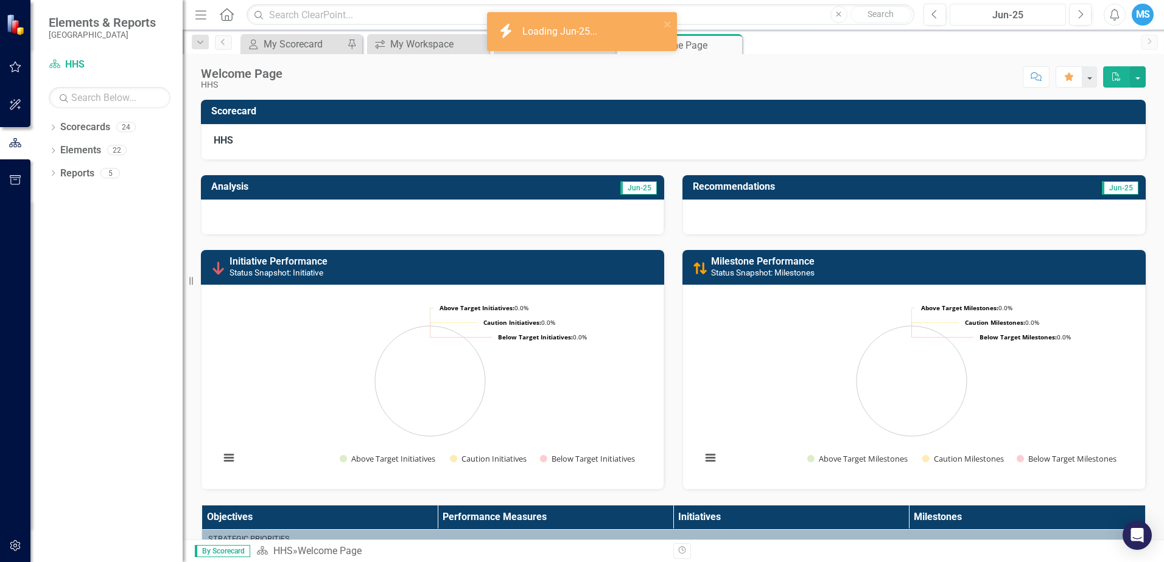
click at [1029, 15] on div "Jun-25" at bounding box center [1008, 15] width 108 height 15
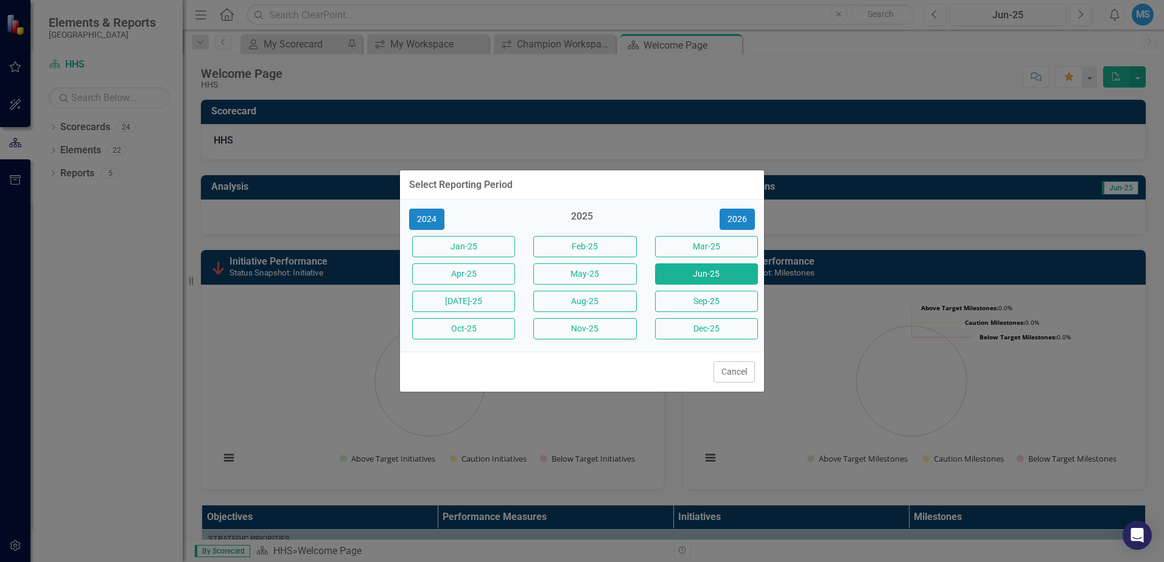
click at [611, 303] on button "Aug-25" at bounding box center [584, 301] width 103 height 21
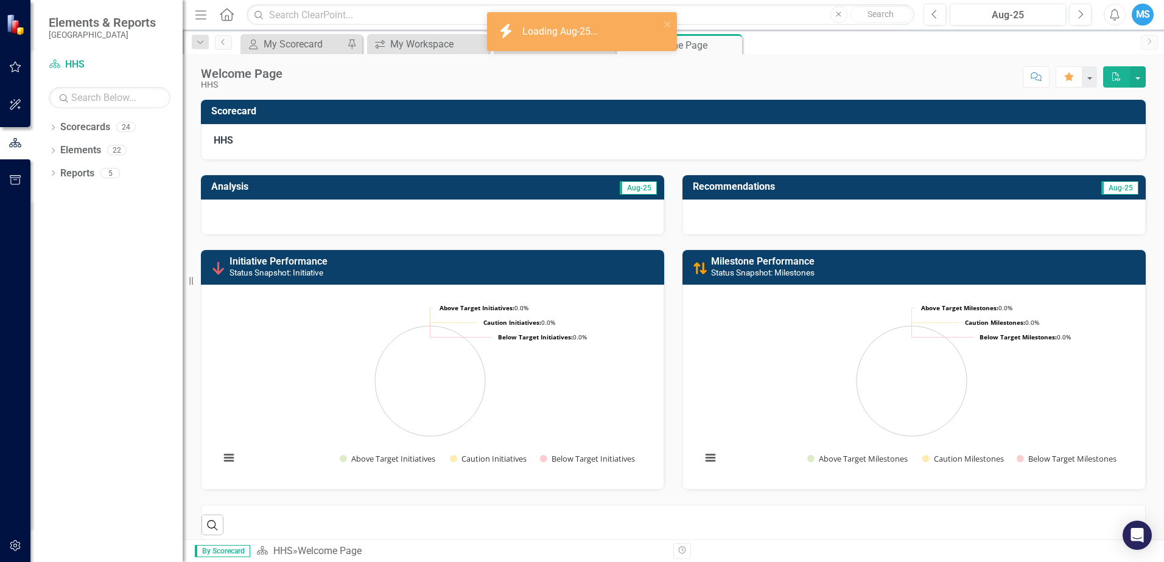
click at [18, 66] on icon "button" at bounding box center [16, 66] width 12 height 11
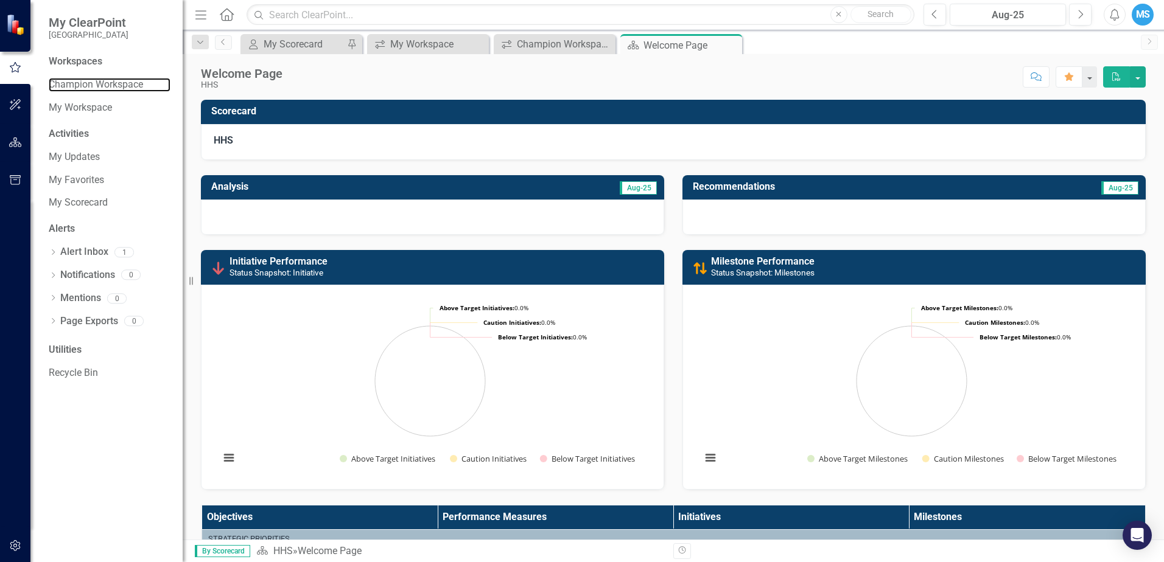
click at [88, 86] on link "Champion Workspace" at bounding box center [110, 85] width 122 height 14
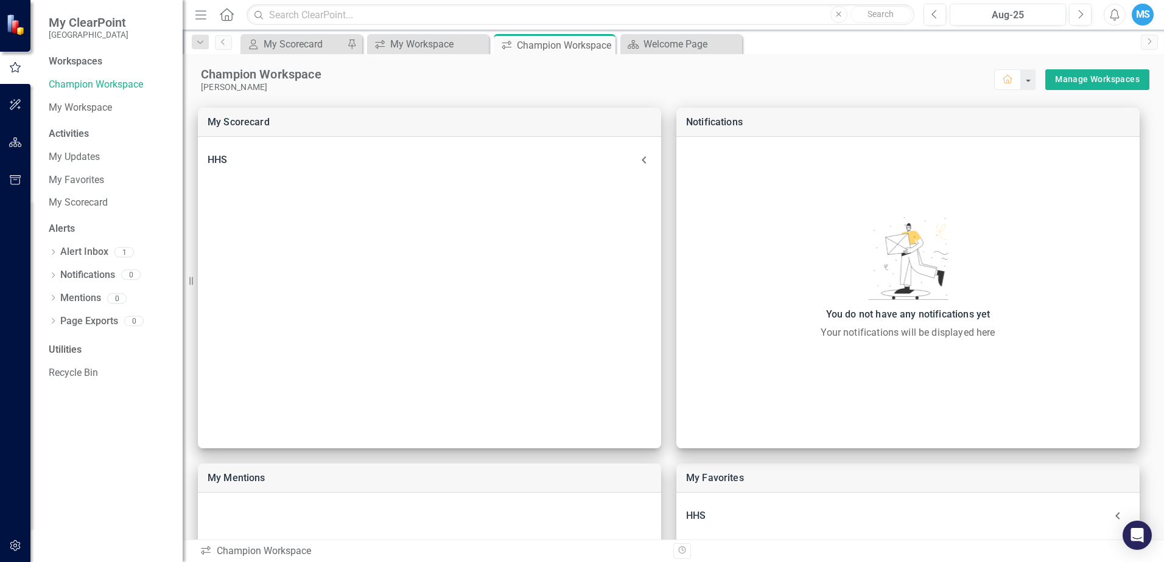
click at [758, 72] on div "Champion Workspace" at bounding box center [597, 74] width 793 height 16
click at [67, 107] on link "My Workspace" at bounding box center [110, 108] width 122 height 14
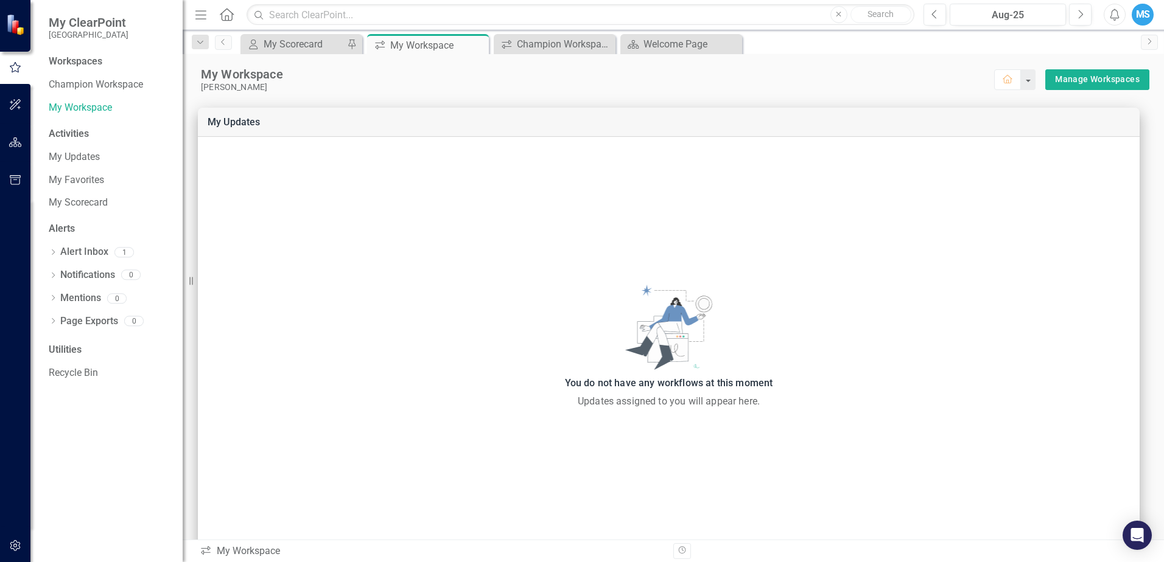
click at [80, 260] on div "Alert Inbox" at bounding box center [84, 252] width 48 height 20
click at [106, 257] on link "Alert Inbox" at bounding box center [84, 252] width 48 height 14
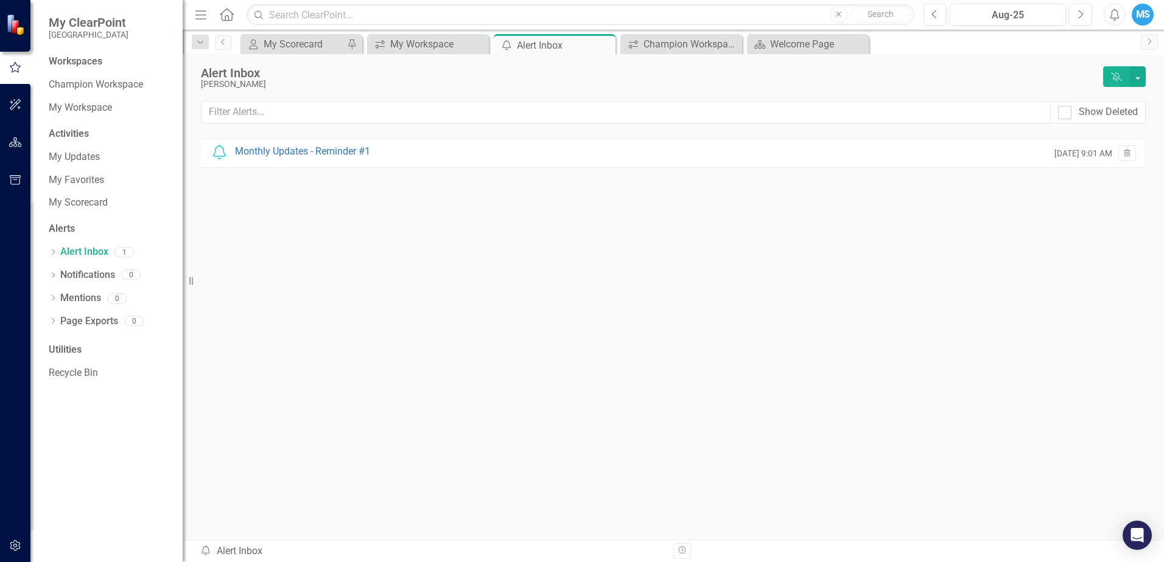
click at [298, 149] on div "Monthly Updates - Reminder #1" at bounding box center [302, 152] width 135 height 14
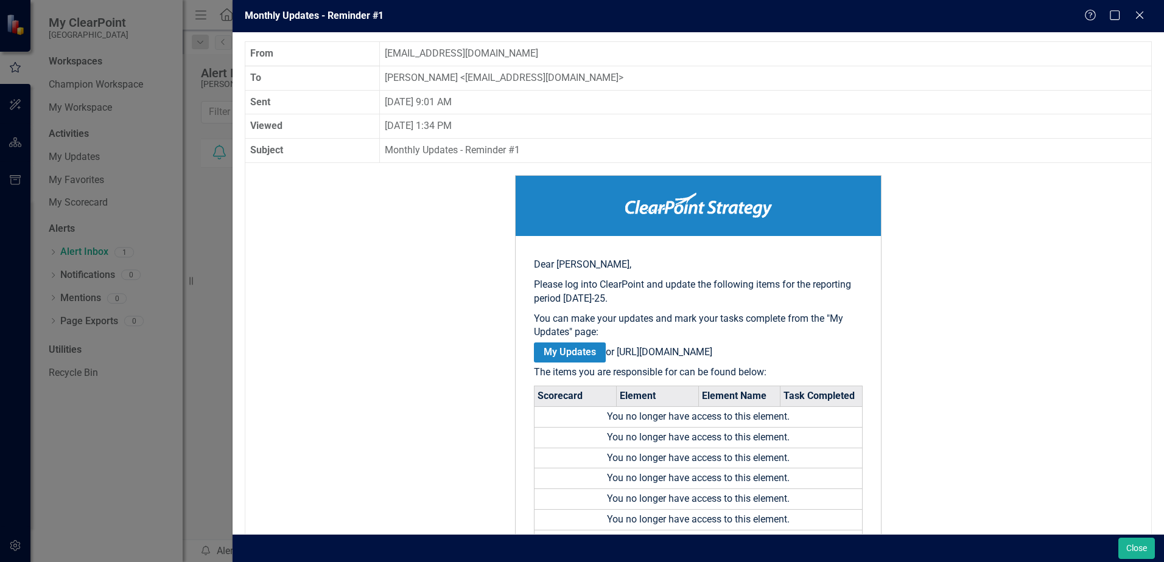
click at [1140, 17] on icon "Close" at bounding box center [1139, 15] width 12 height 10
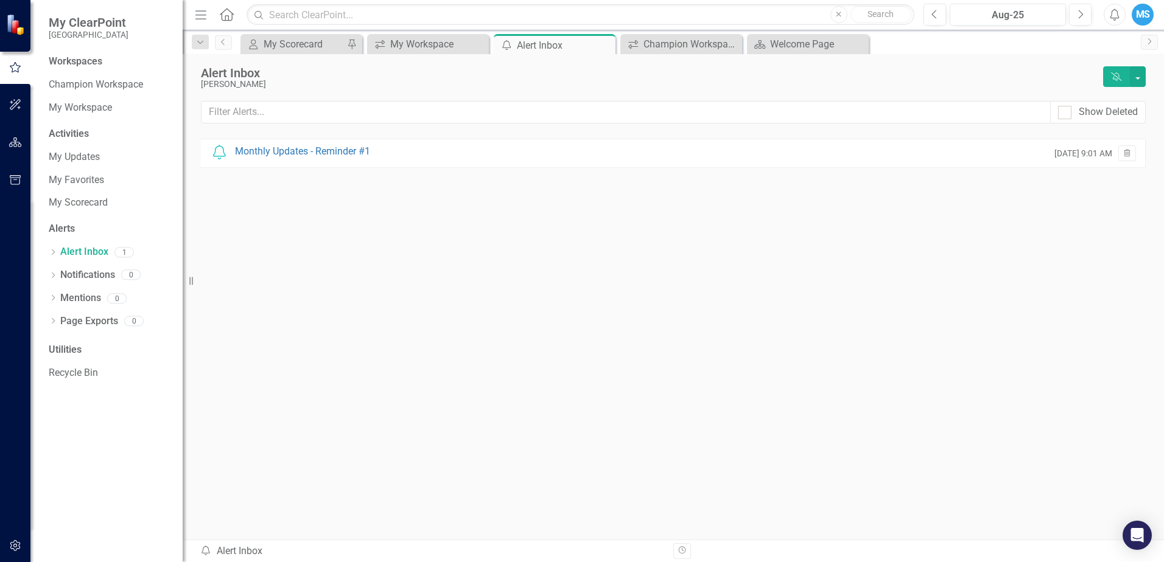
click at [1124, 154] on icon "button" at bounding box center [1127, 152] width 7 height 7
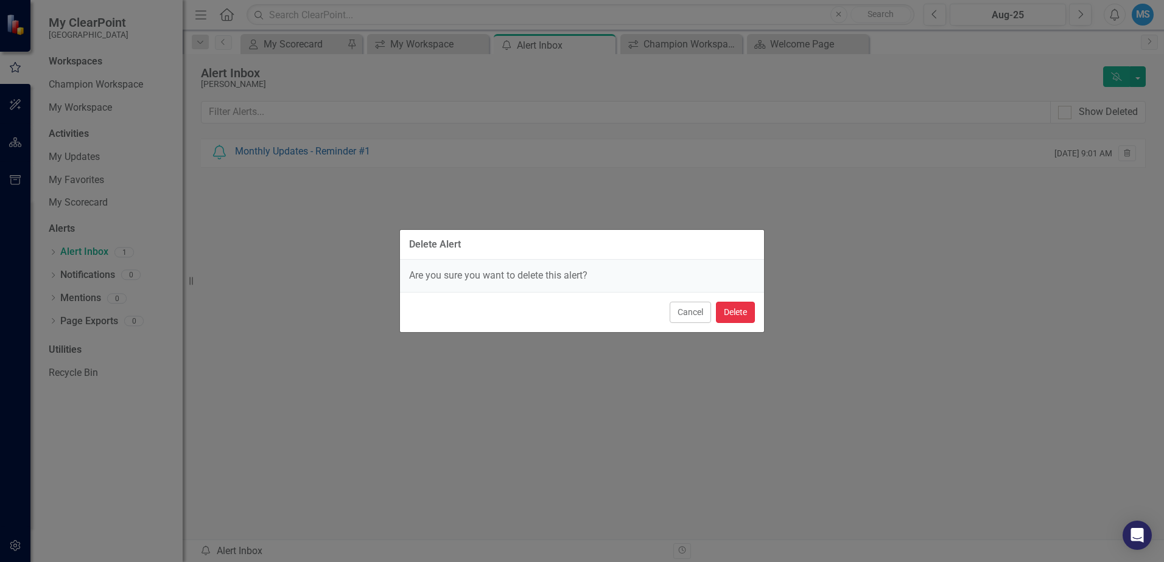
click at [729, 318] on button "Delete" at bounding box center [735, 312] width 39 height 21
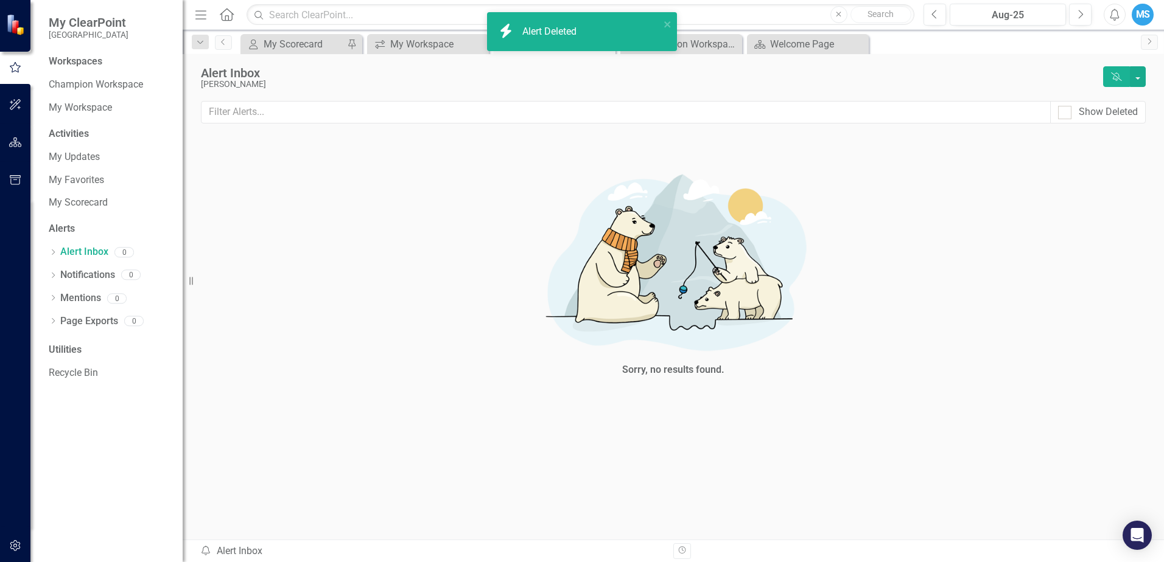
click at [436, 407] on div "Sorry, no results found." at bounding box center [673, 277] width 945 height 276
